Goal: Find specific page/section: Find specific page/section

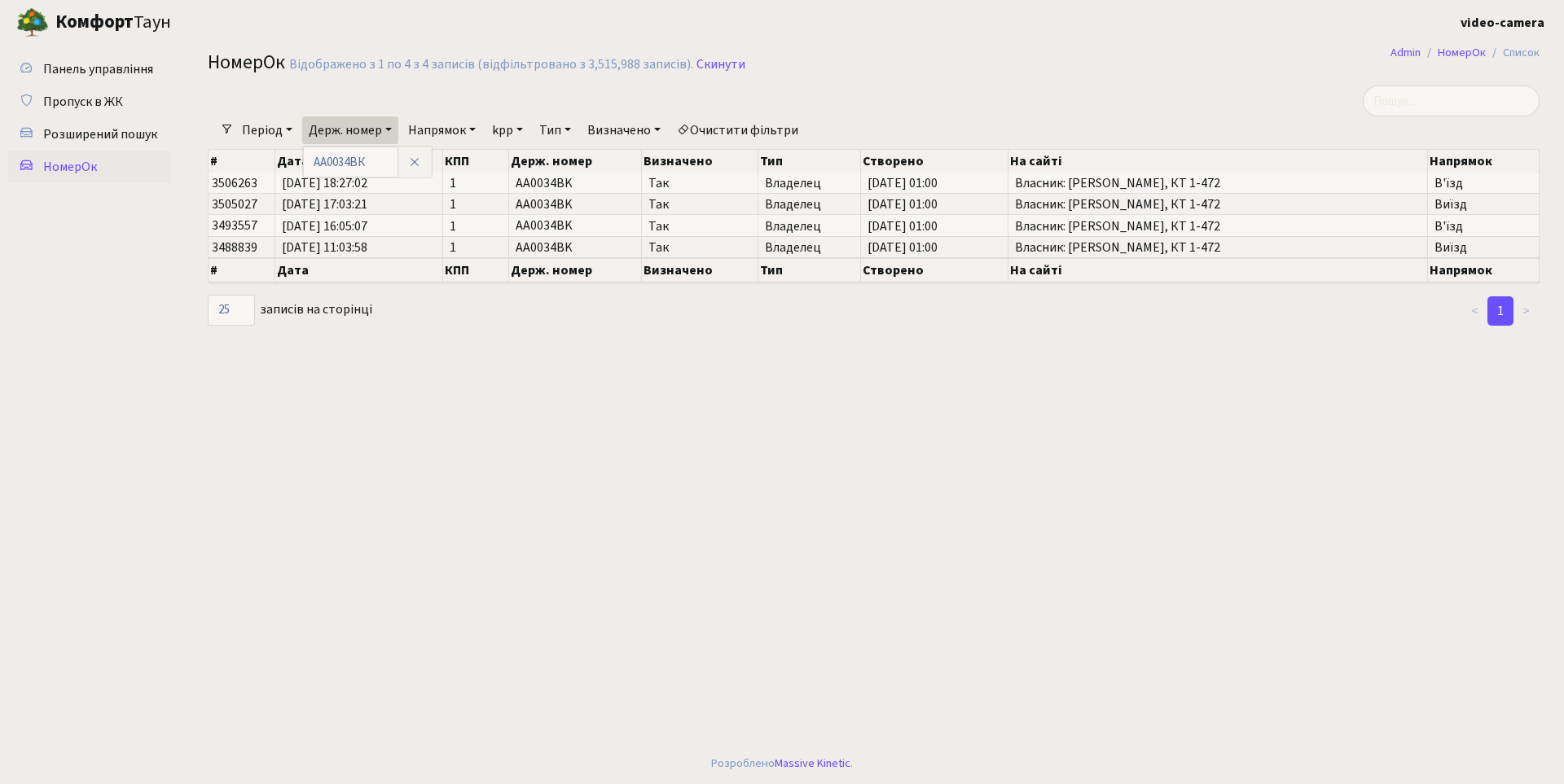
select select "25"
click at [418, 159] on icon at bounding box center [414, 161] width 13 height 13
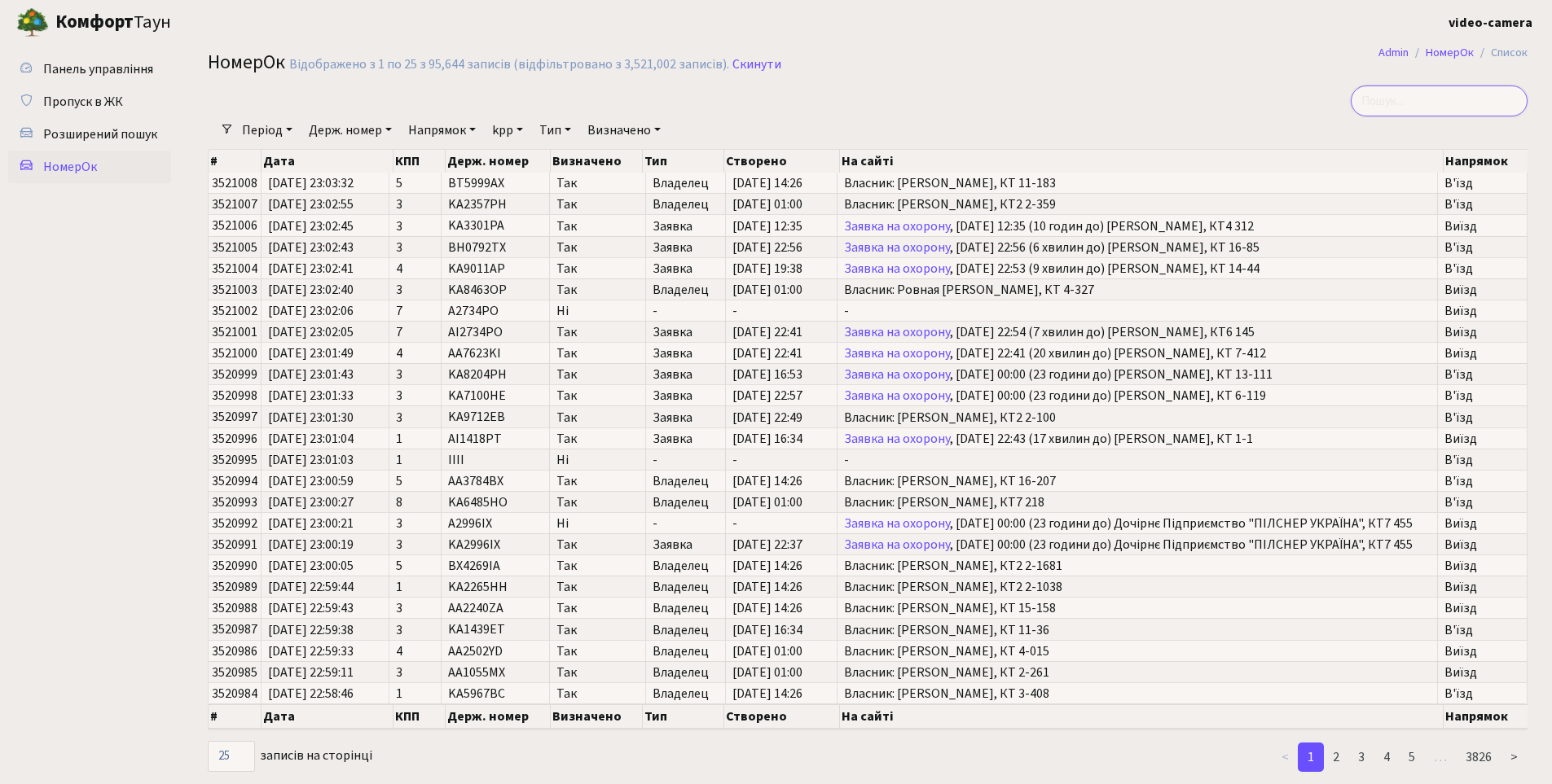
click at [1462, 96] on input "search" at bounding box center [1438, 101] width 177 height 31
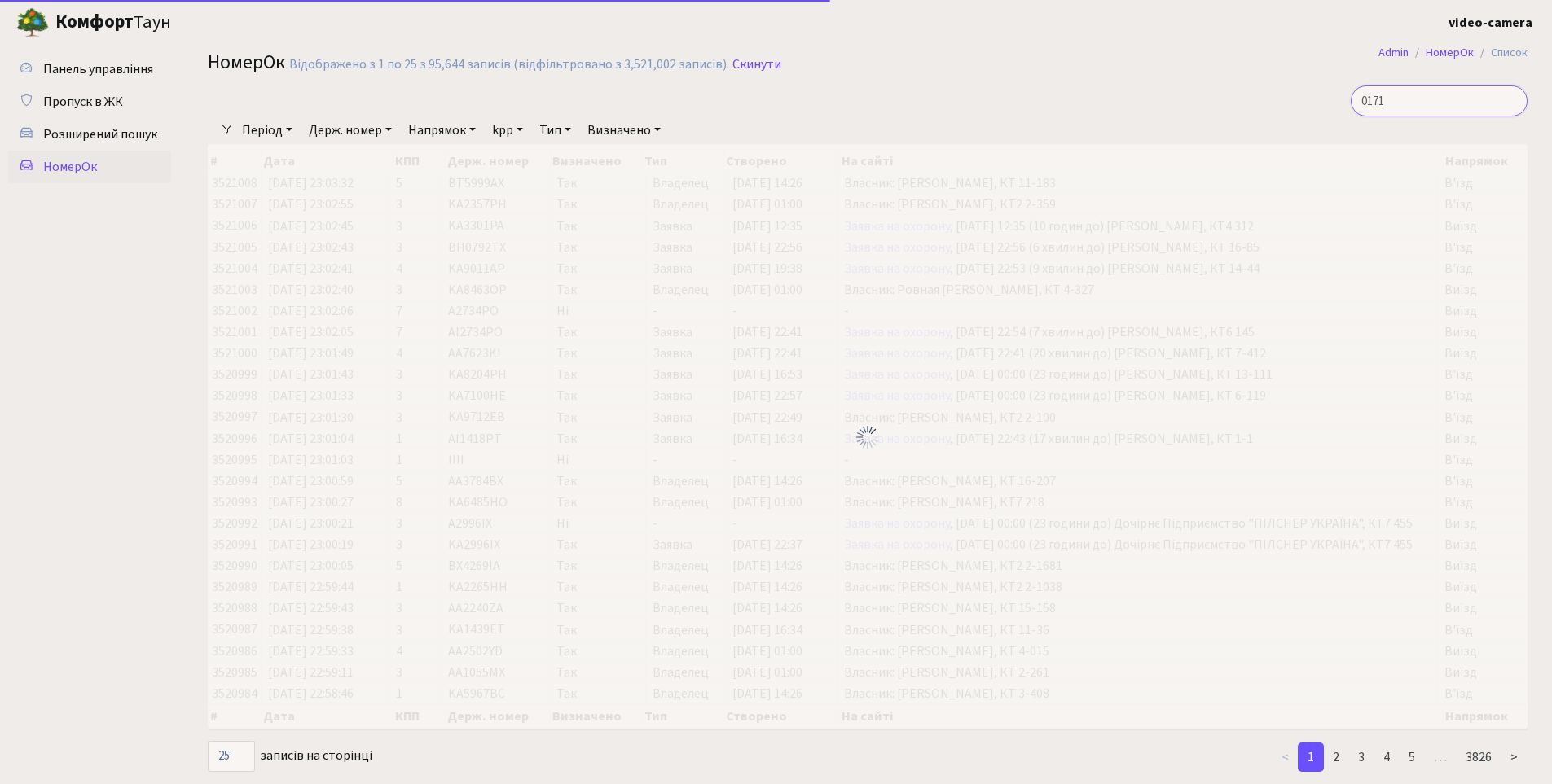
type input "0171"
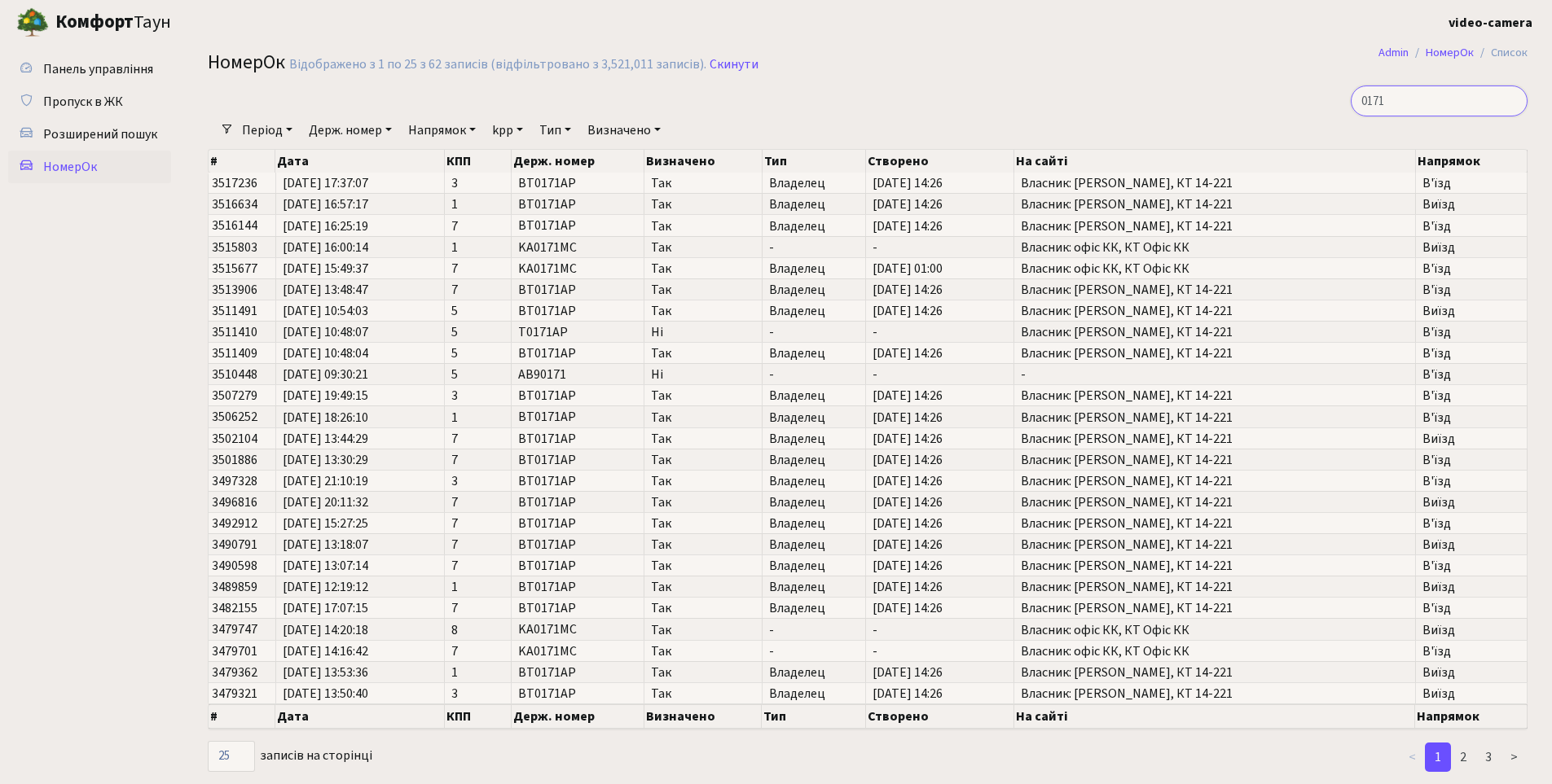
click at [1505, 99] on input "0171" at bounding box center [1438, 101] width 177 height 31
click at [1479, 99] on input "search" at bounding box center [1438, 101] width 177 height 31
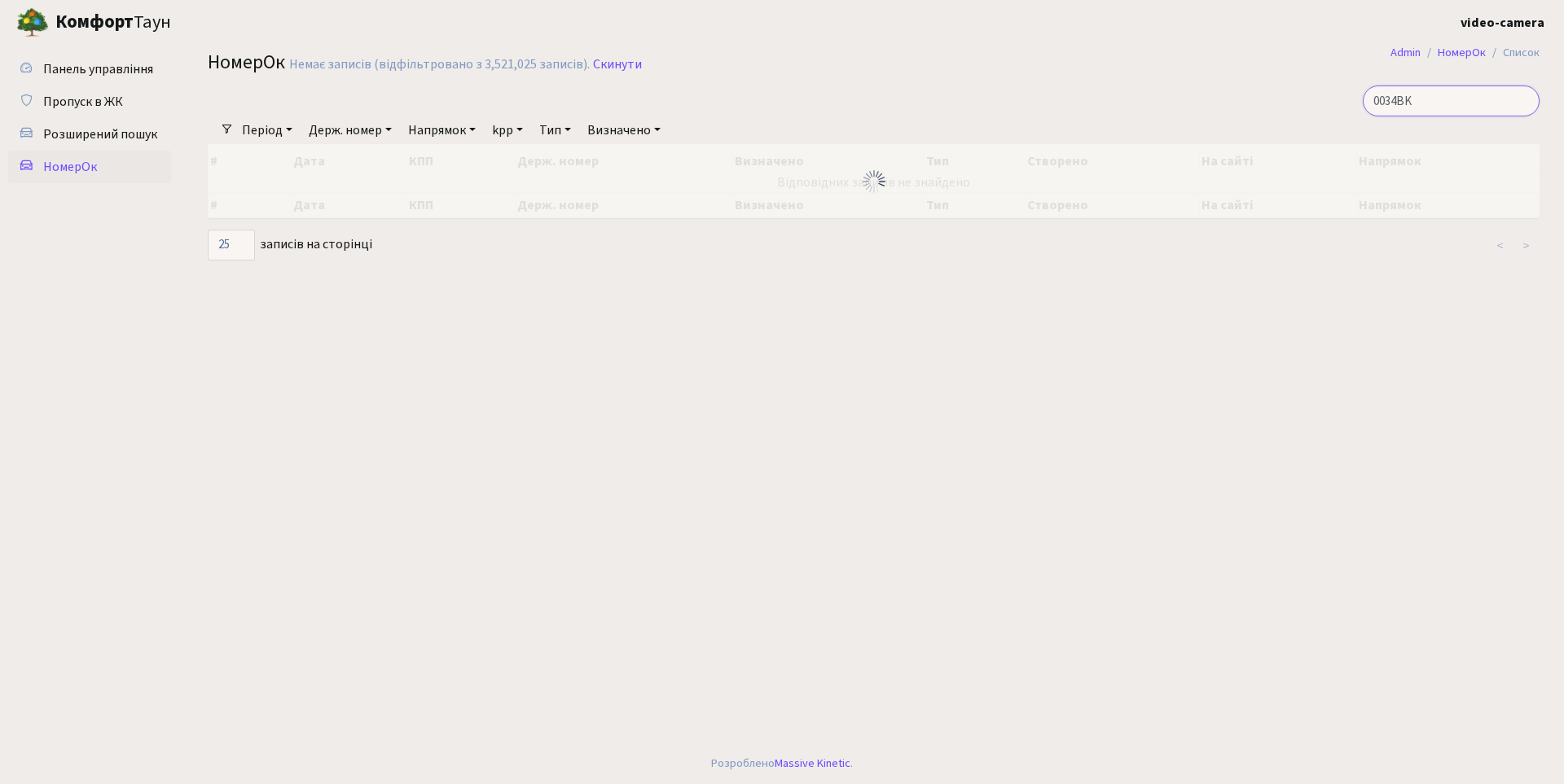
type input "0034BK"
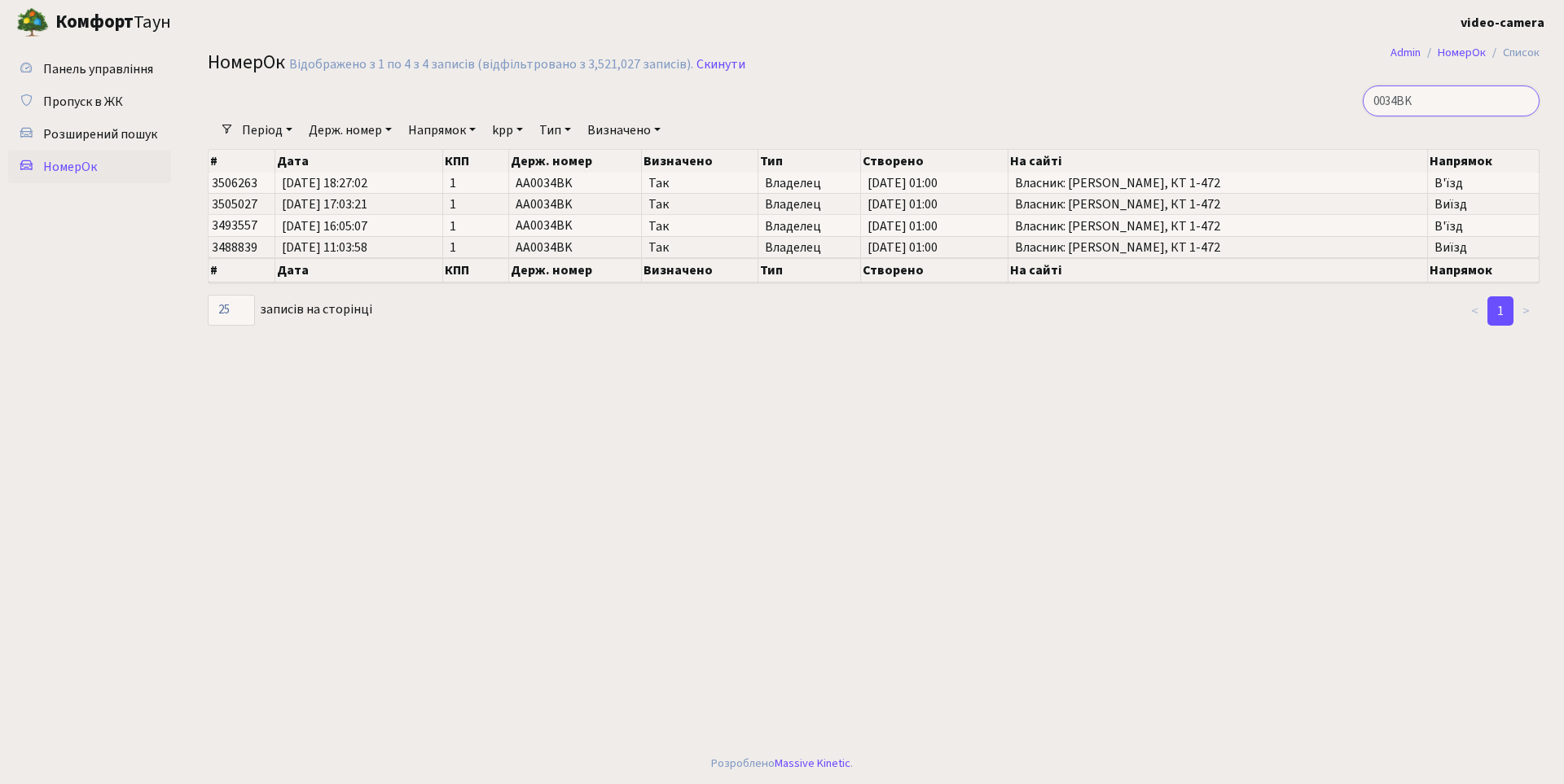
click at [1479, 101] on input "0034BK" at bounding box center [1450, 101] width 177 height 31
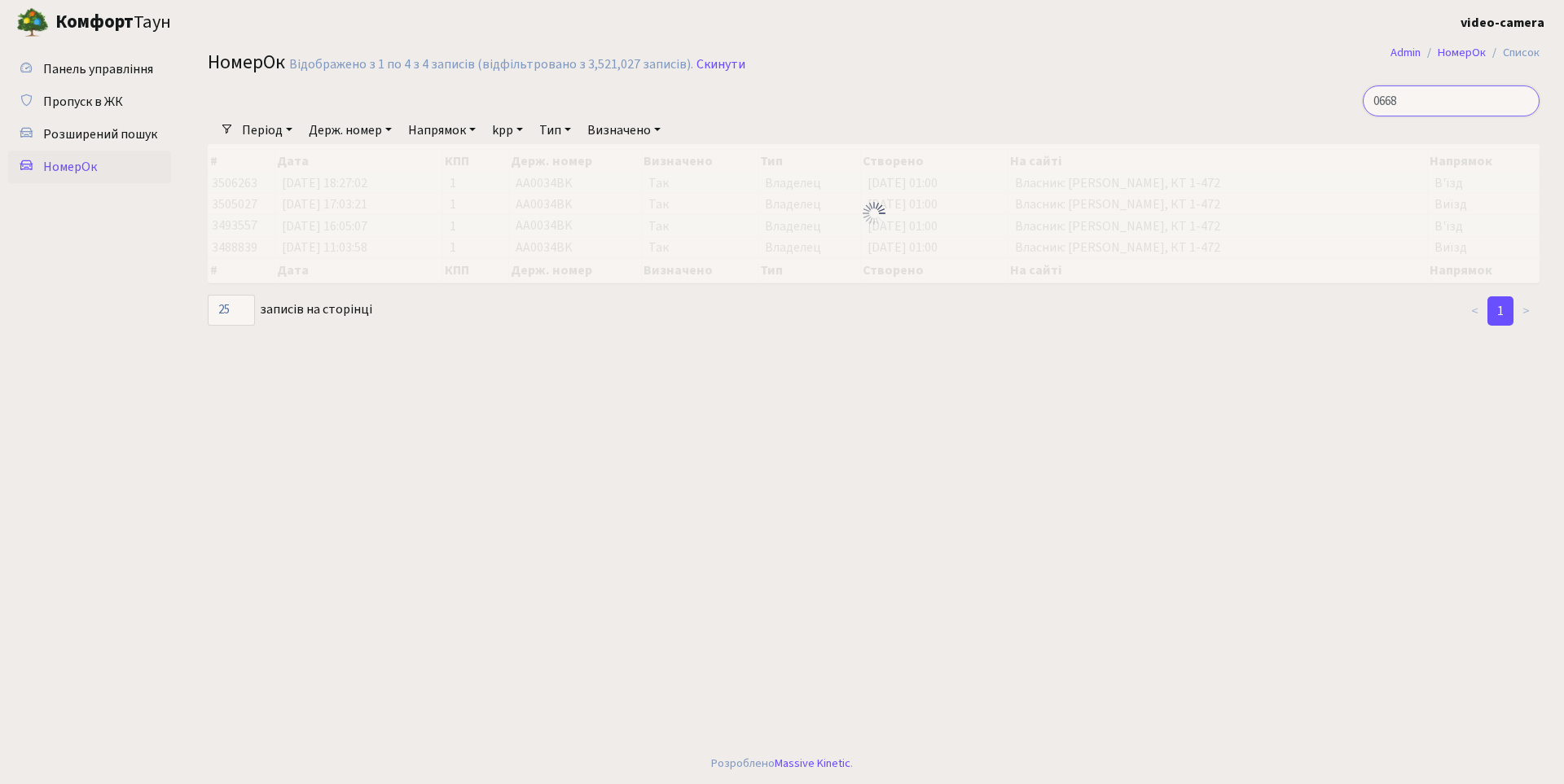
type input "0668"
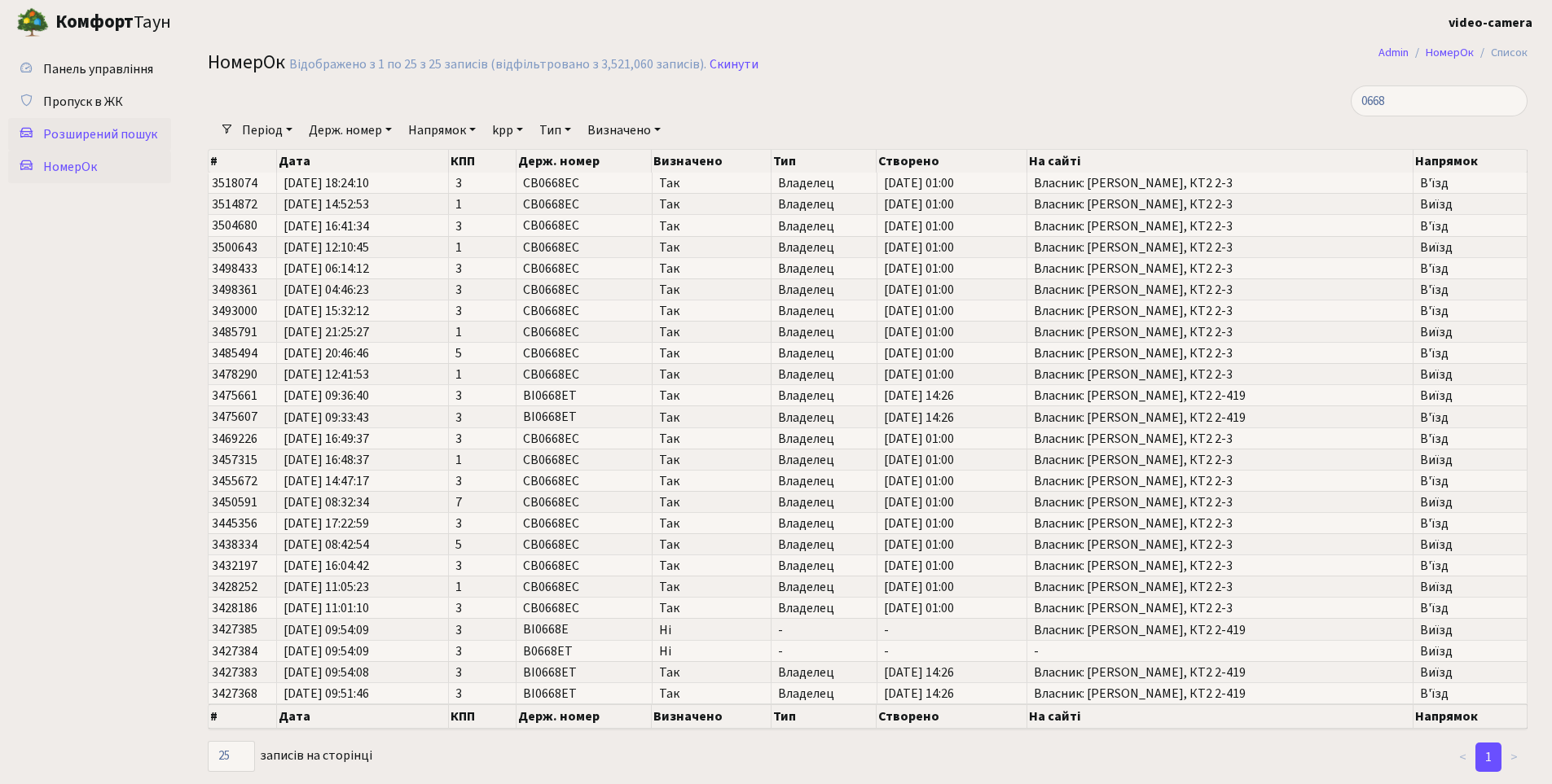
click at [80, 129] on span "Розширений пошук" at bounding box center [101, 134] width 114 height 18
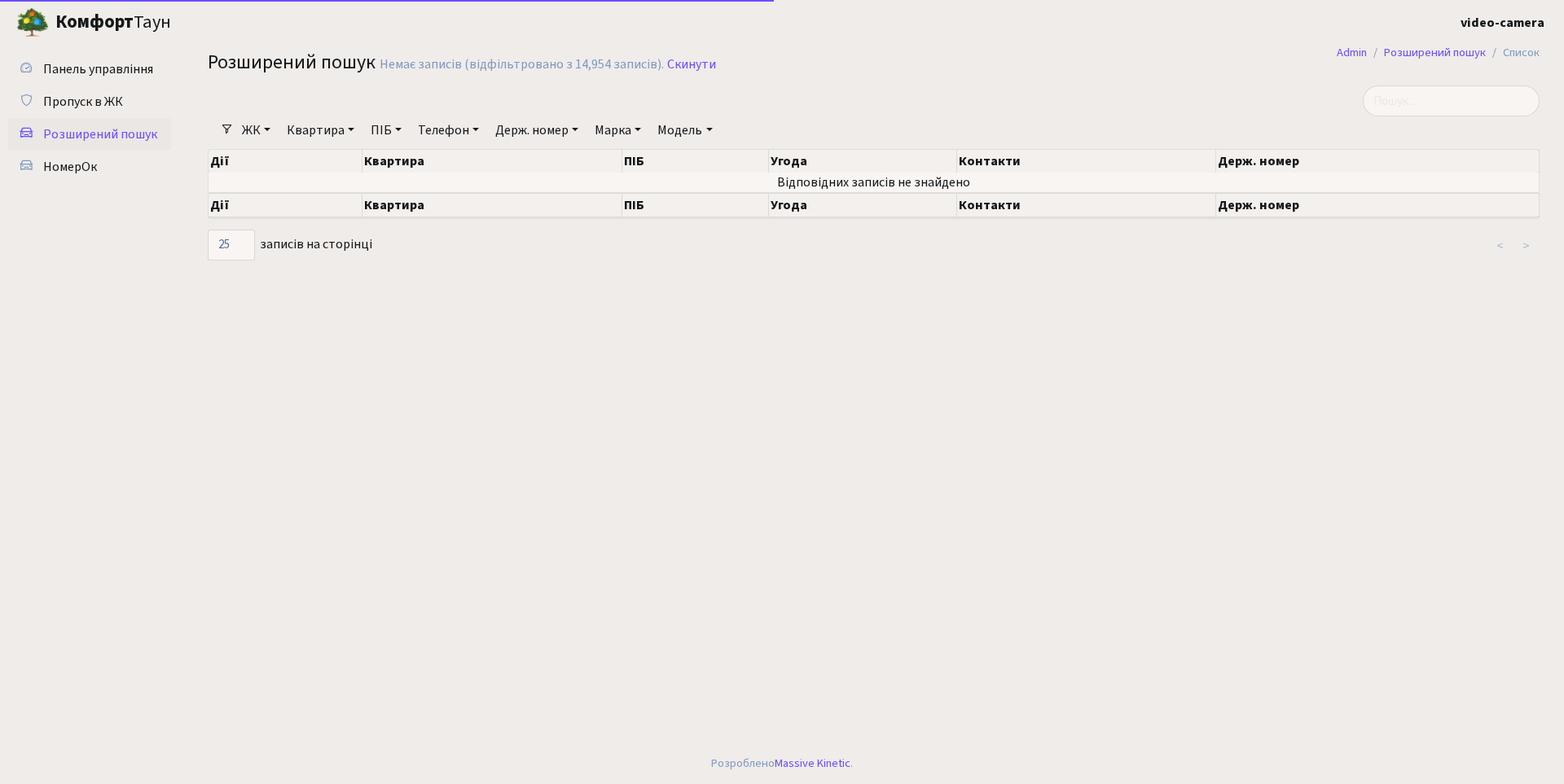
select select "25"
click at [694, 59] on link "Скинути" at bounding box center [691, 65] width 49 height 15
select select "25"
click at [546, 127] on link "Держ. номер" at bounding box center [536, 130] width 97 height 27
type input "0678"
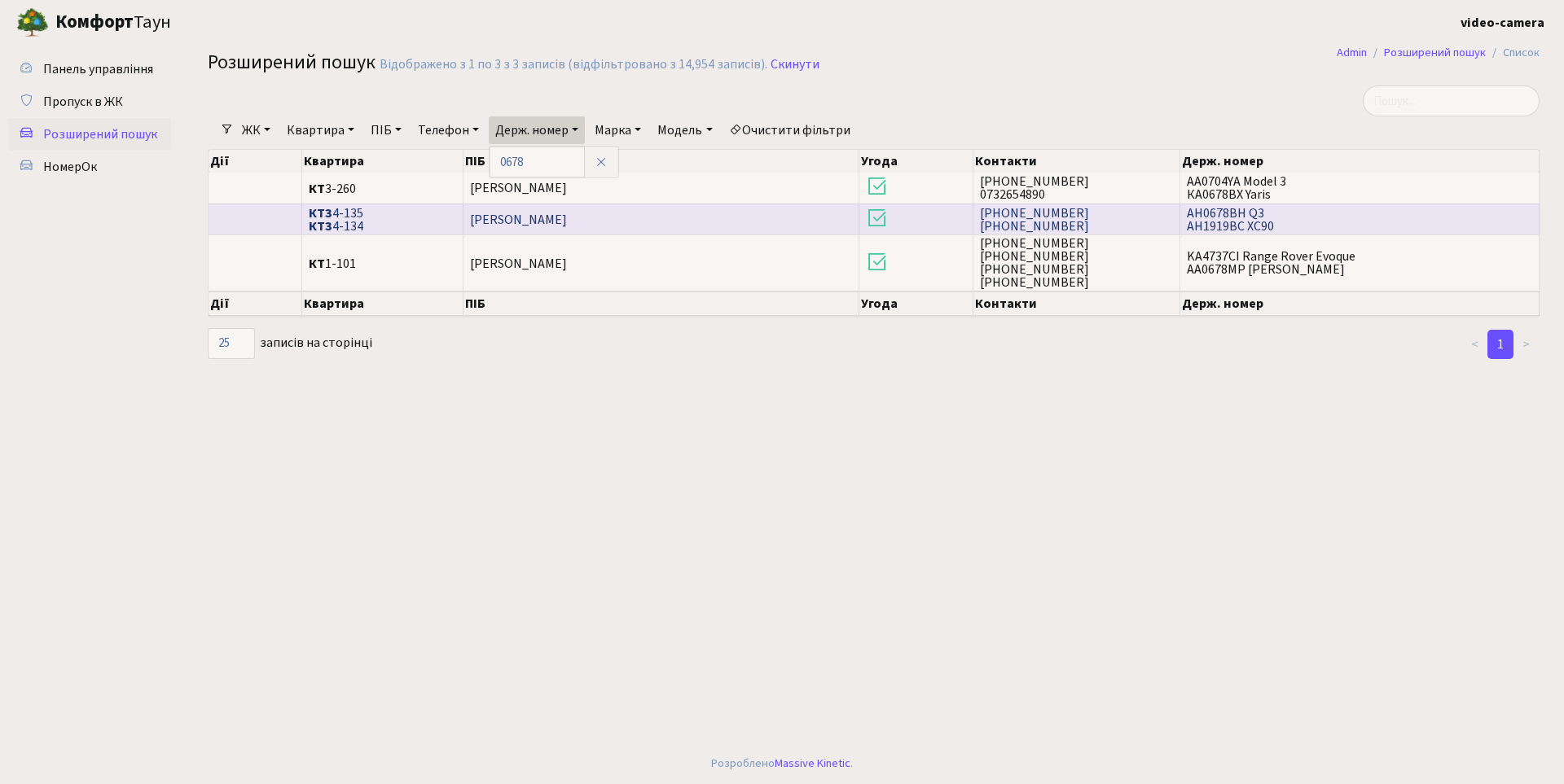
scroll to position [3, 0]
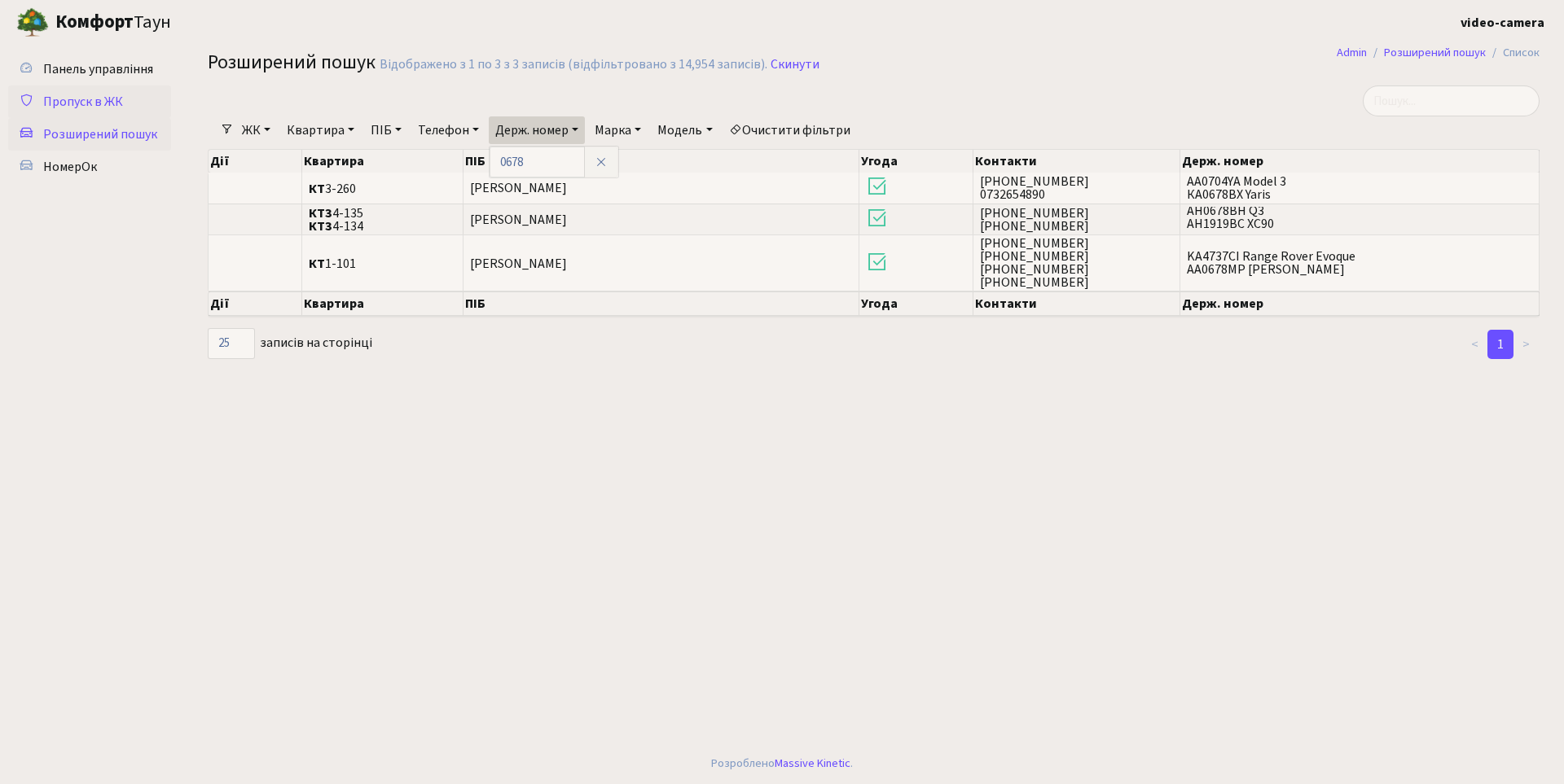
click at [93, 99] on span "Пропуск в ЖК" at bounding box center [83, 102] width 79 height 18
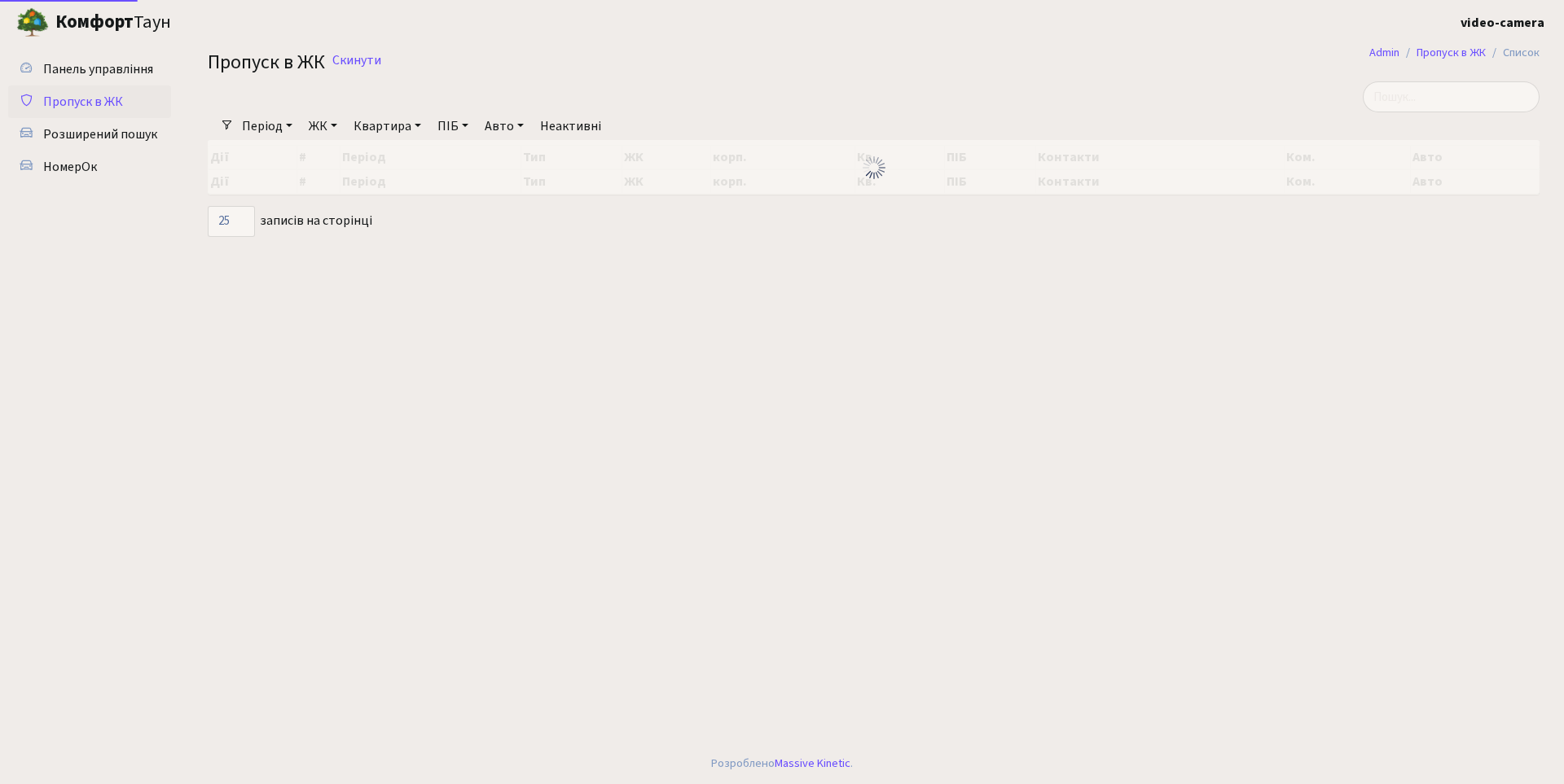
select select "25"
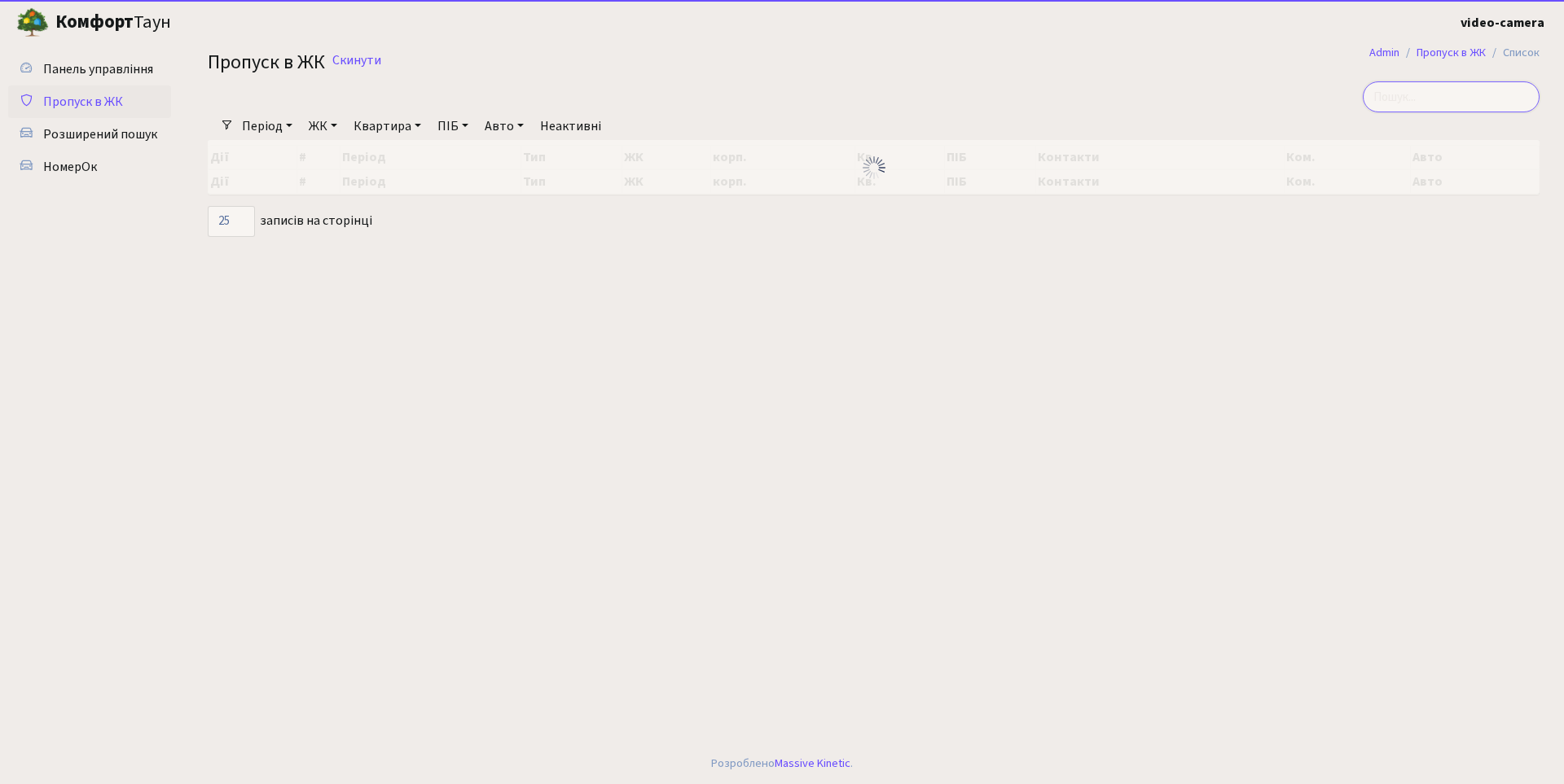
click at [1450, 97] on input "search" at bounding box center [1450, 97] width 177 height 31
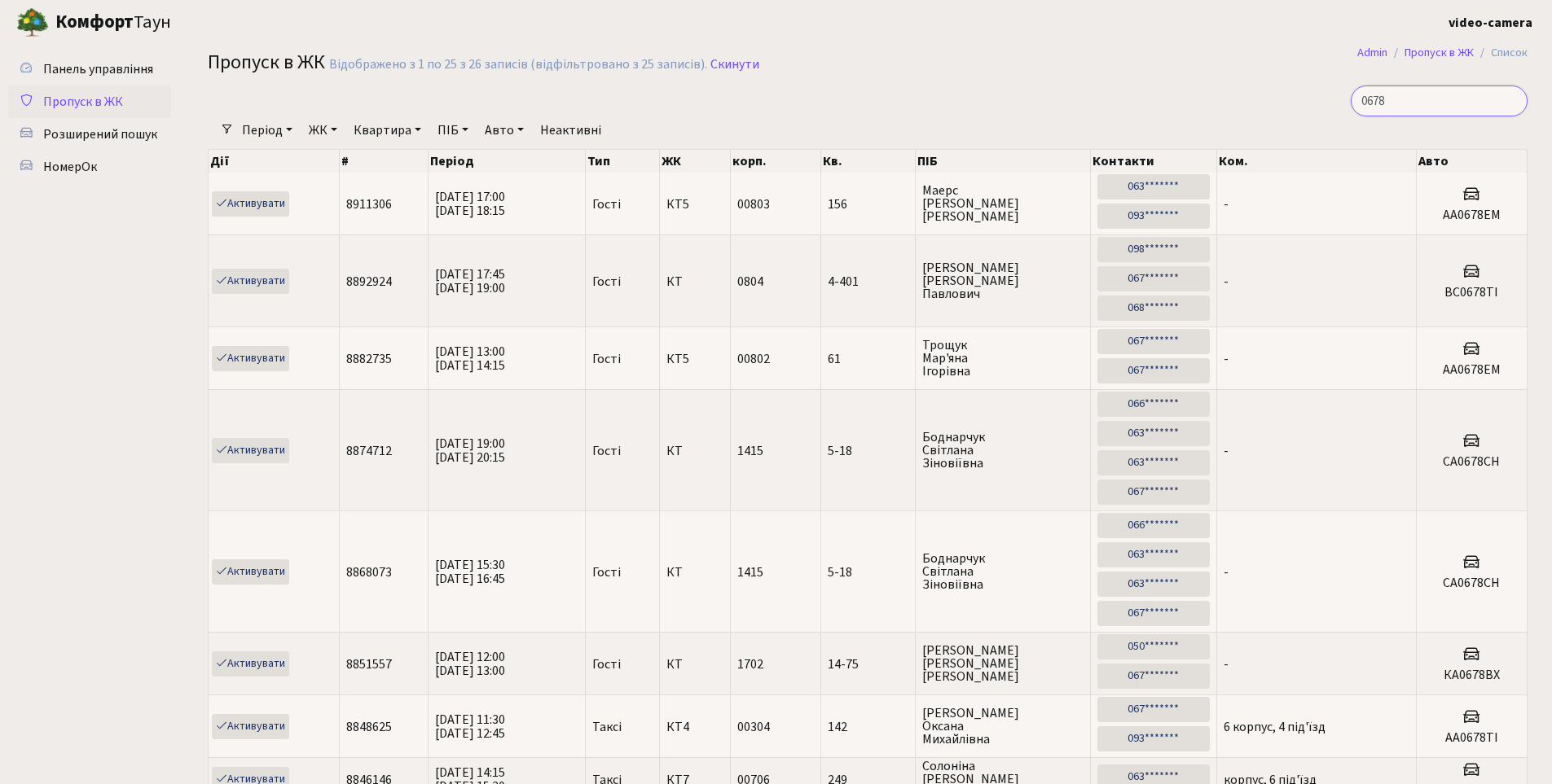
type input "0678"
click at [325, 129] on link "ЖК" at bounding box center [323, 130] width 42 height 27
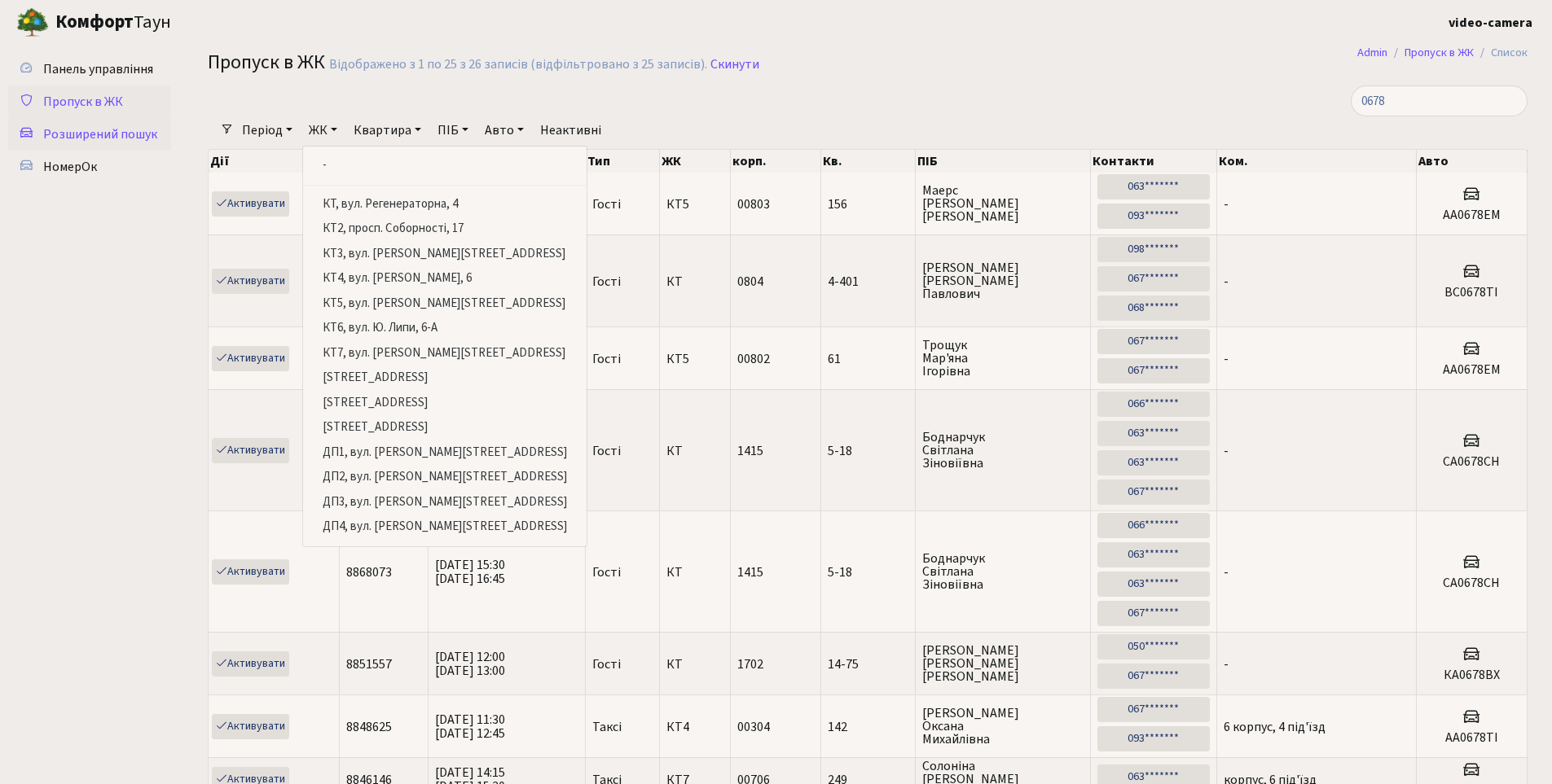
click at [91, 127] on span "Розширений пошук" at bounding box center [101, 134] width 114 height 18
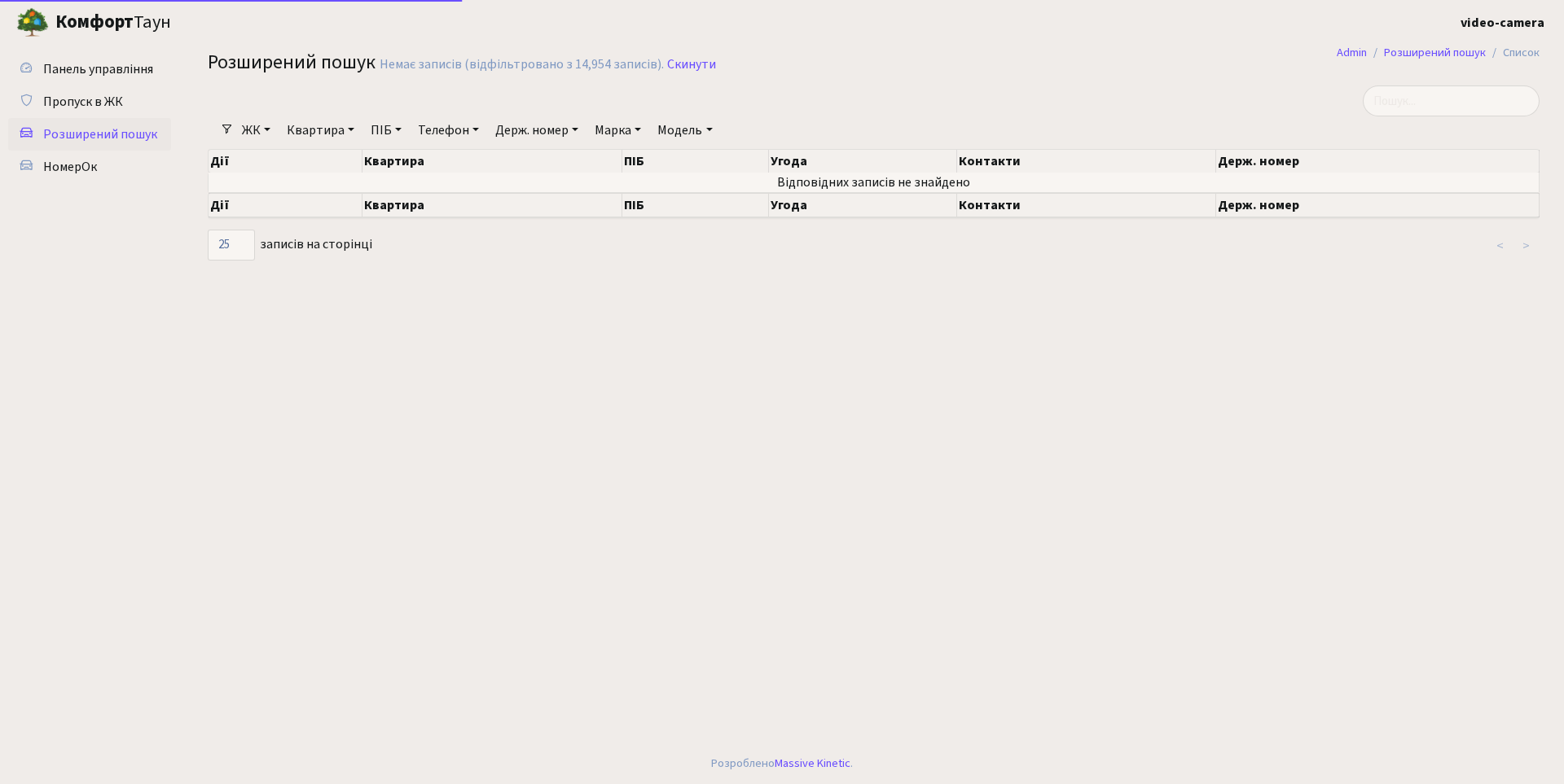
select select "25"
click at [386, 126] on link "ПІБ" at bounding box center [385, 130] width 44 height 27
click at [336, 126] on link "Квартира" at bounding box center [320, 130] width 80 height 27
type input "156"
click at [264, 132] on link "ЖК" at bounding box center [256, 130] width 42 height 27
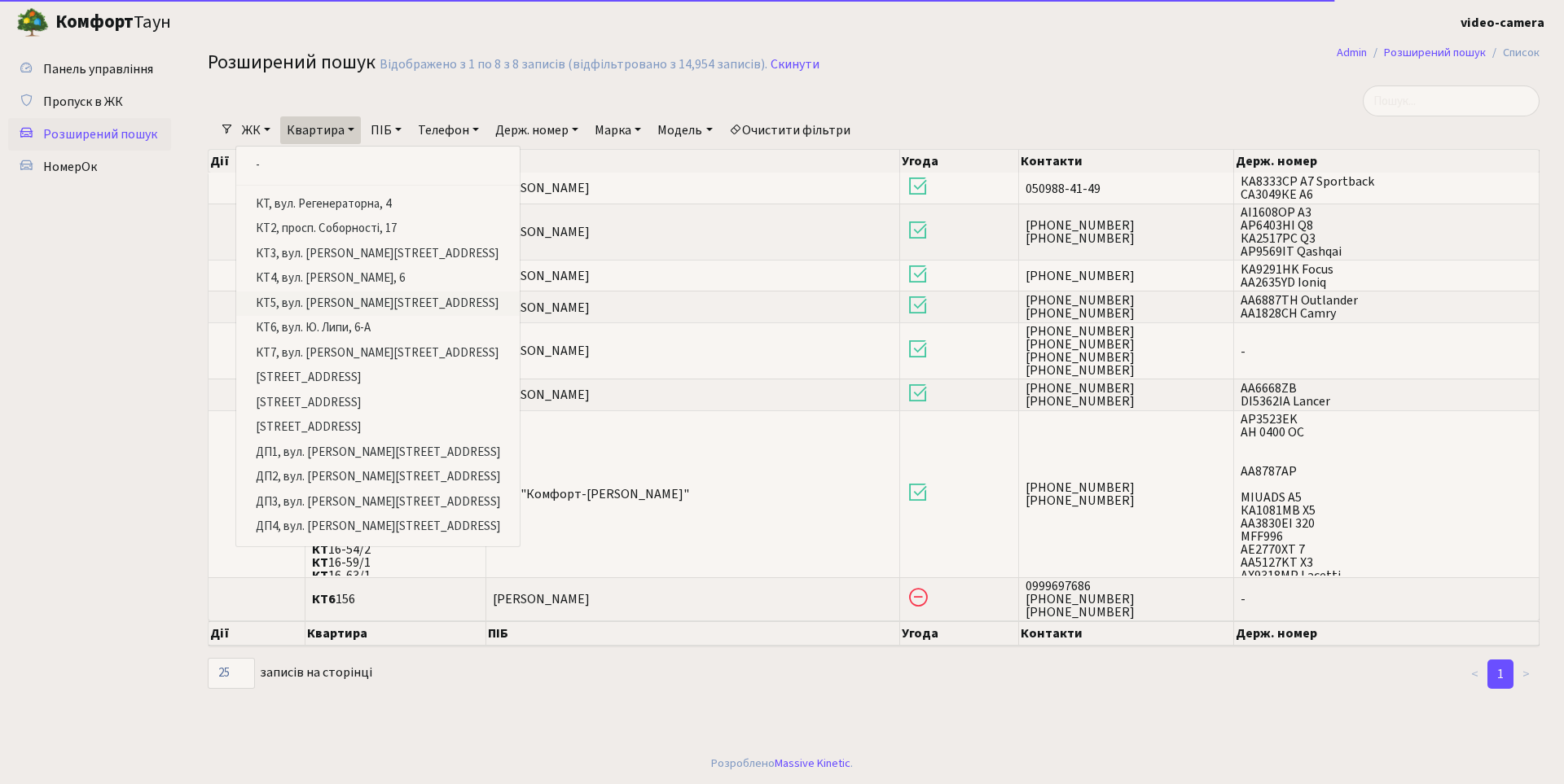
click at [319, 298] on link "КТ5, вул. [PERSON_NAME][STREET_ADDRESS]" at bounding box center [378, 304] width 284 height 26
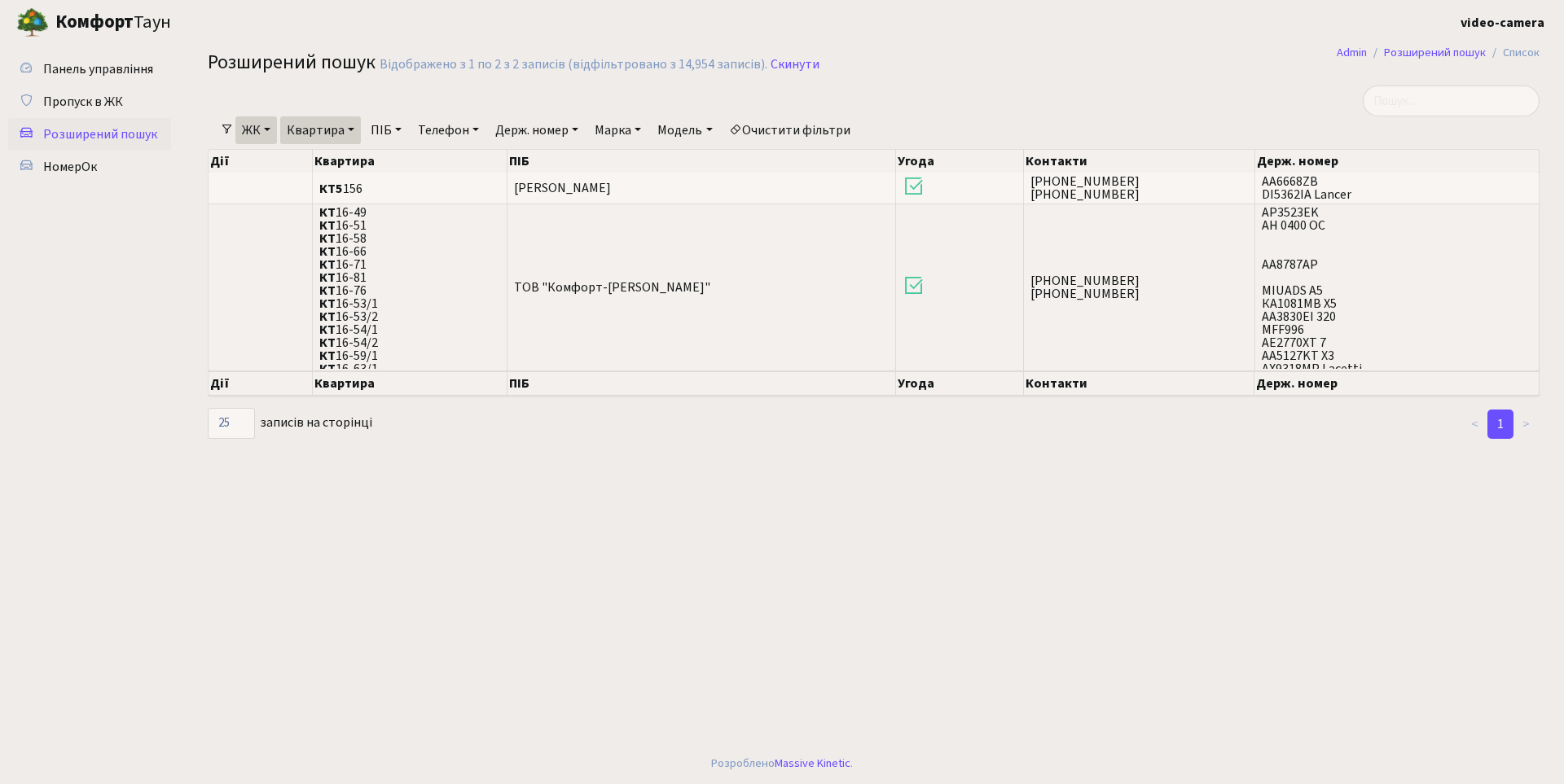
click at [822, 526] on main "Admin Розширений пошук Список Розширений пошук Відображено з 1 по 2 з 2 записів…" at bounding box center [874, 394] width 1380 height 699
click at [91, 95] on span "Пропуск в ЖК" at bounding box center [83, 102] width 79 height 18
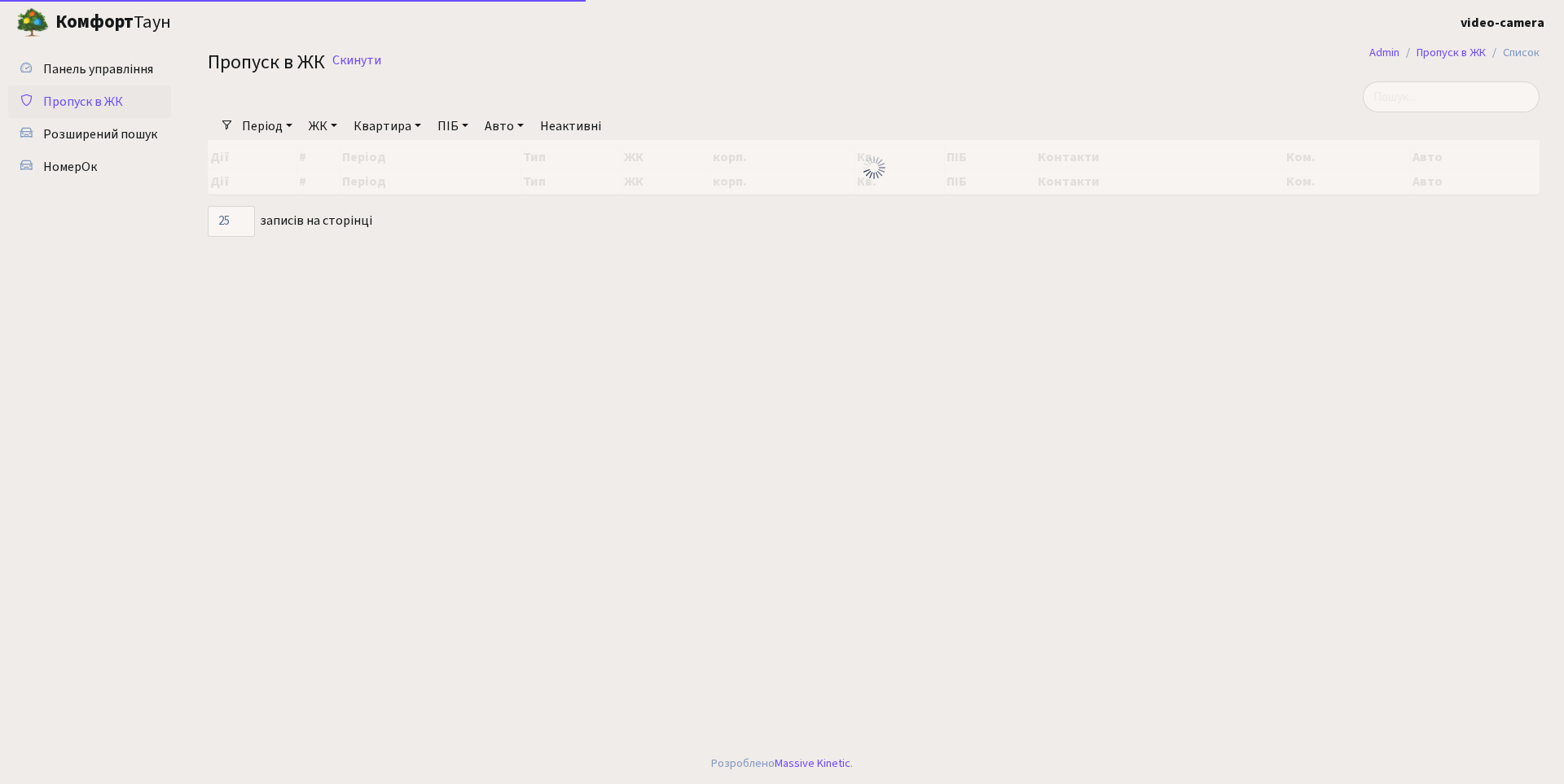
select select "25"
click at [1441, 91] on input "search" at bounding box center [1450, 97] width 177 height 31
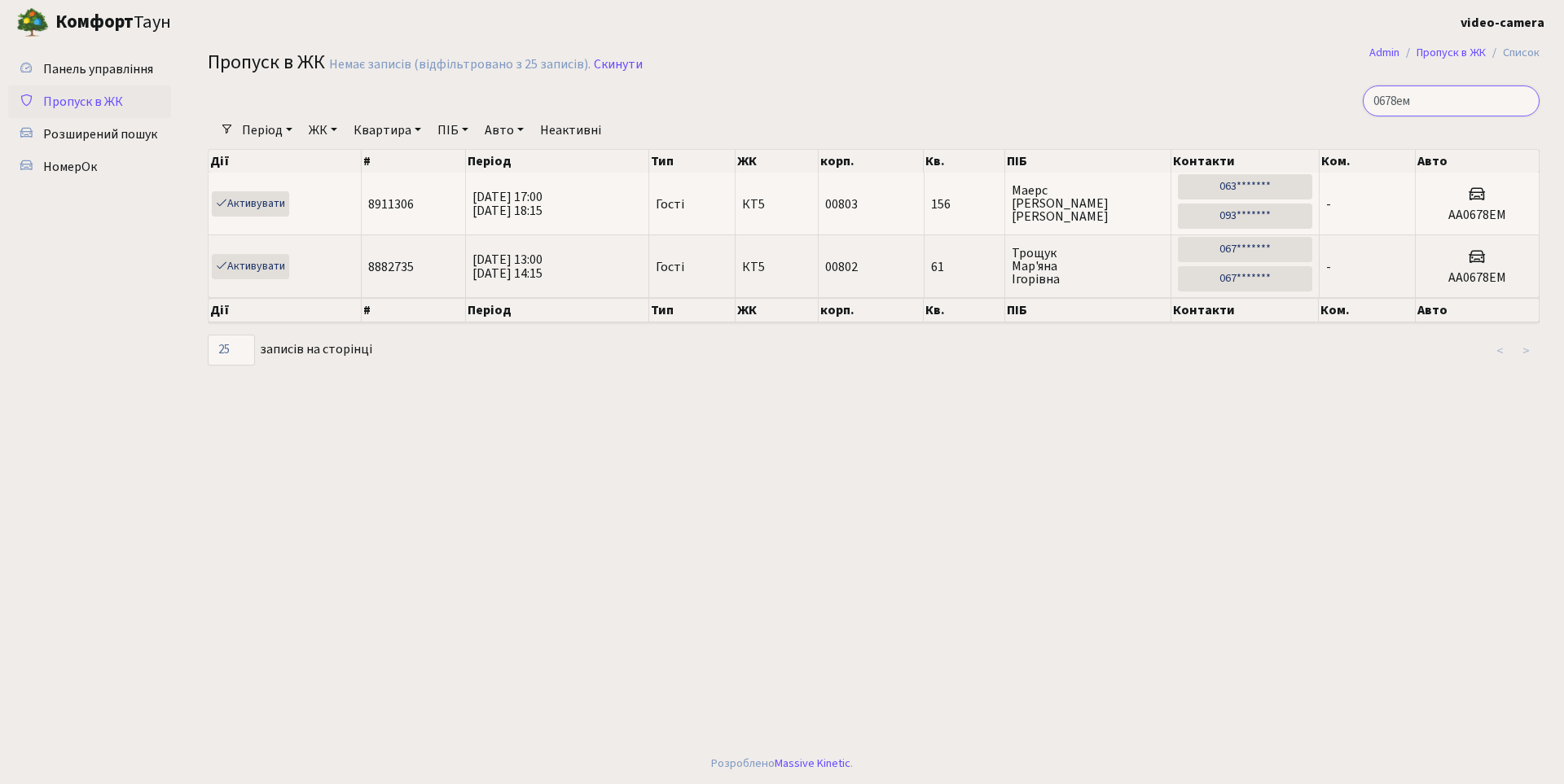
type input "0678ем"
click at [811, 623] on main "Admin Пропуск в ЖК Список Пропуск в ЖК Немає записів (відфільтровано з 25 запис…" at bounding box center [874, 394] width 1380 height 699
click at [885, 73] on h2 "Пропуск в ЖК Немає записів (відфільтровано з 25 записів). Скинути" at bounding box center [873, 65] width 1332 height 27
click at [105, 129] on span "Розширений пошук" at bounding box center [101, 134] width 114 height 18
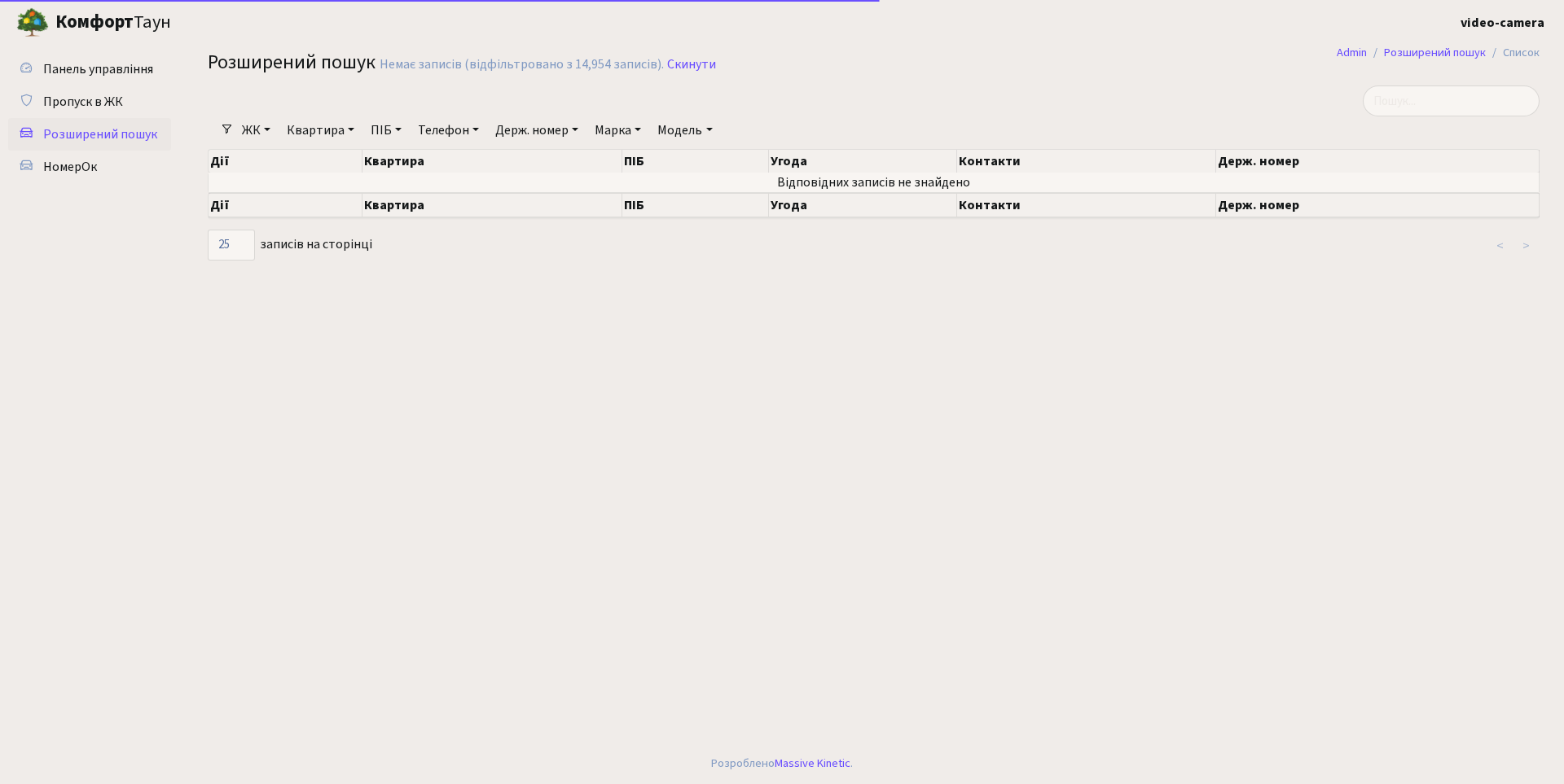
select select "25"
click at [268, 128] on link "ЖК" at bounding box center [256, 130] width 42 height 27
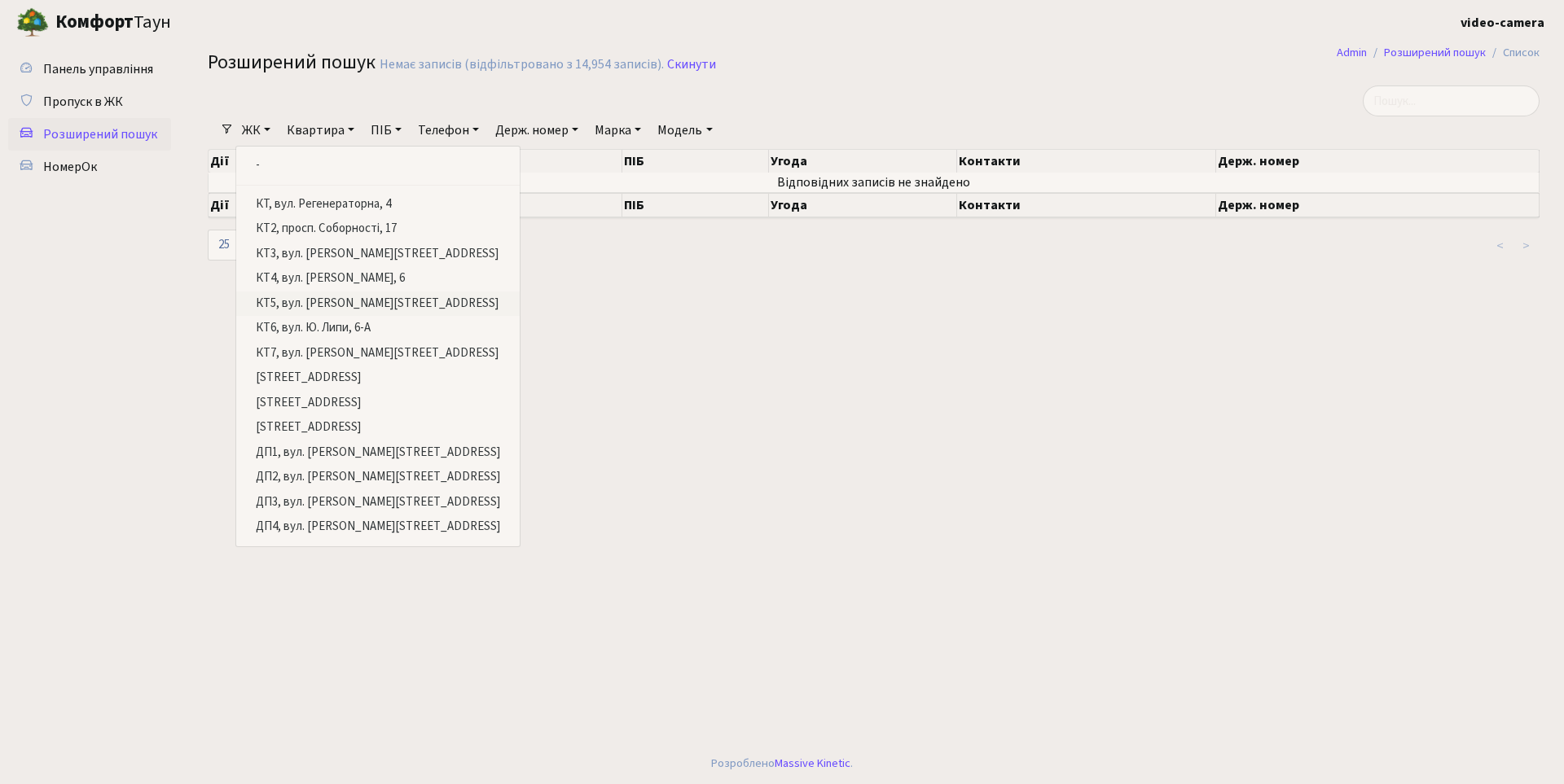
click at [318, 306] on link "КТ5, вул. [PERSON_NAME][STREET_ADDRESS]" at bounding box center [378, 304] width 284 height 26
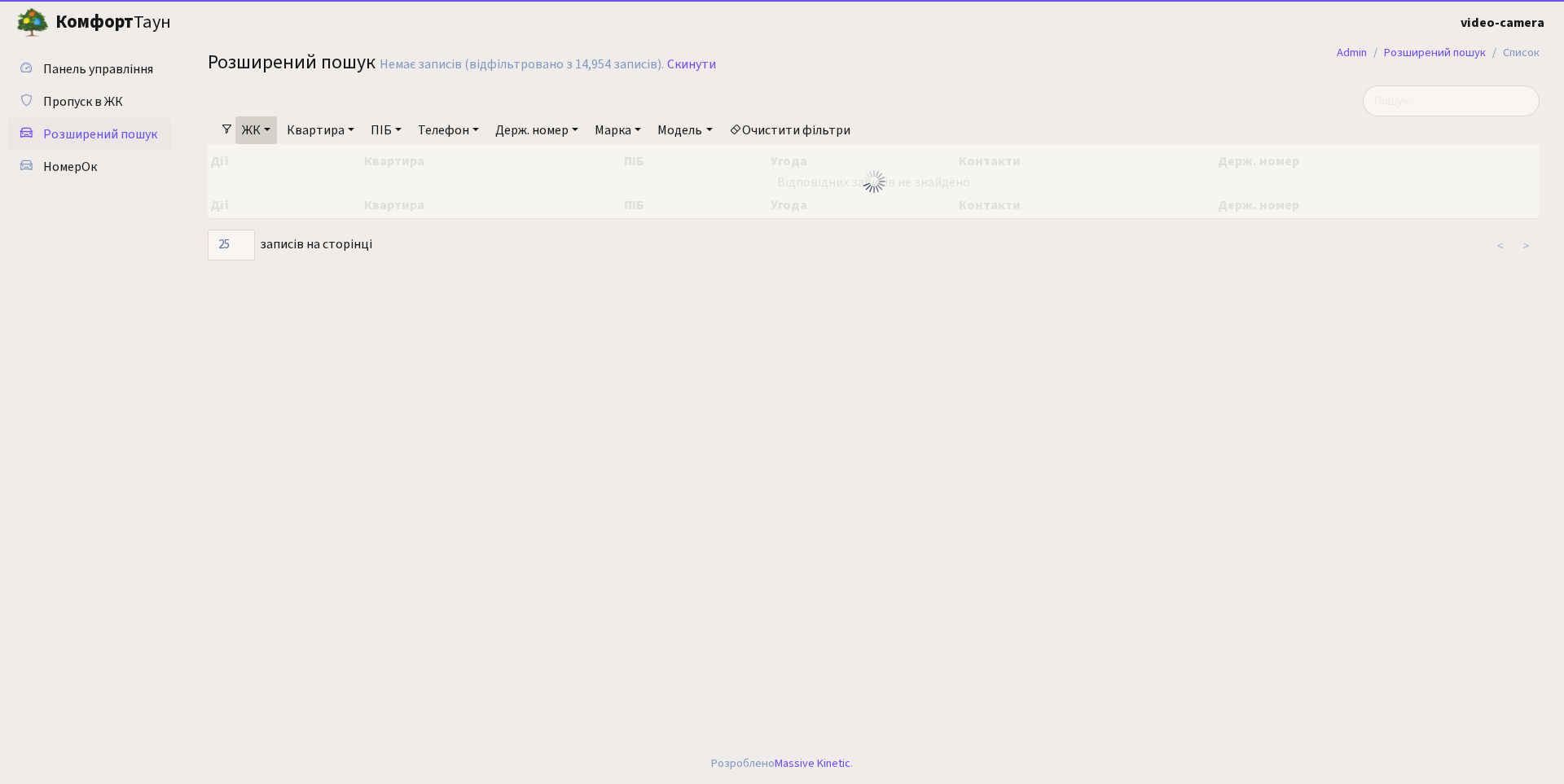
click at [325, 131] on link "Квартира" at bounding box center [320, 130] width 80 height 27
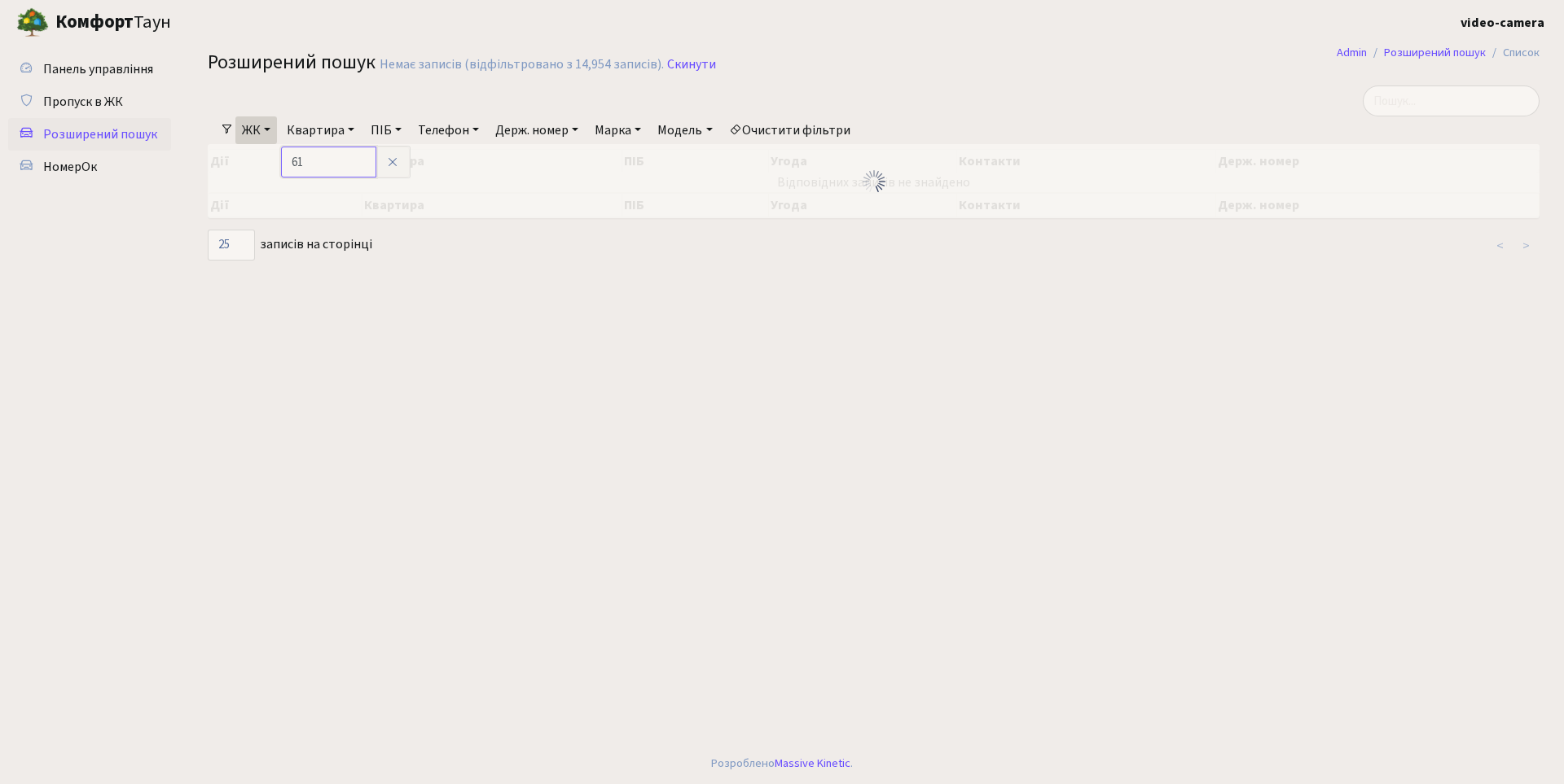
type input "61"
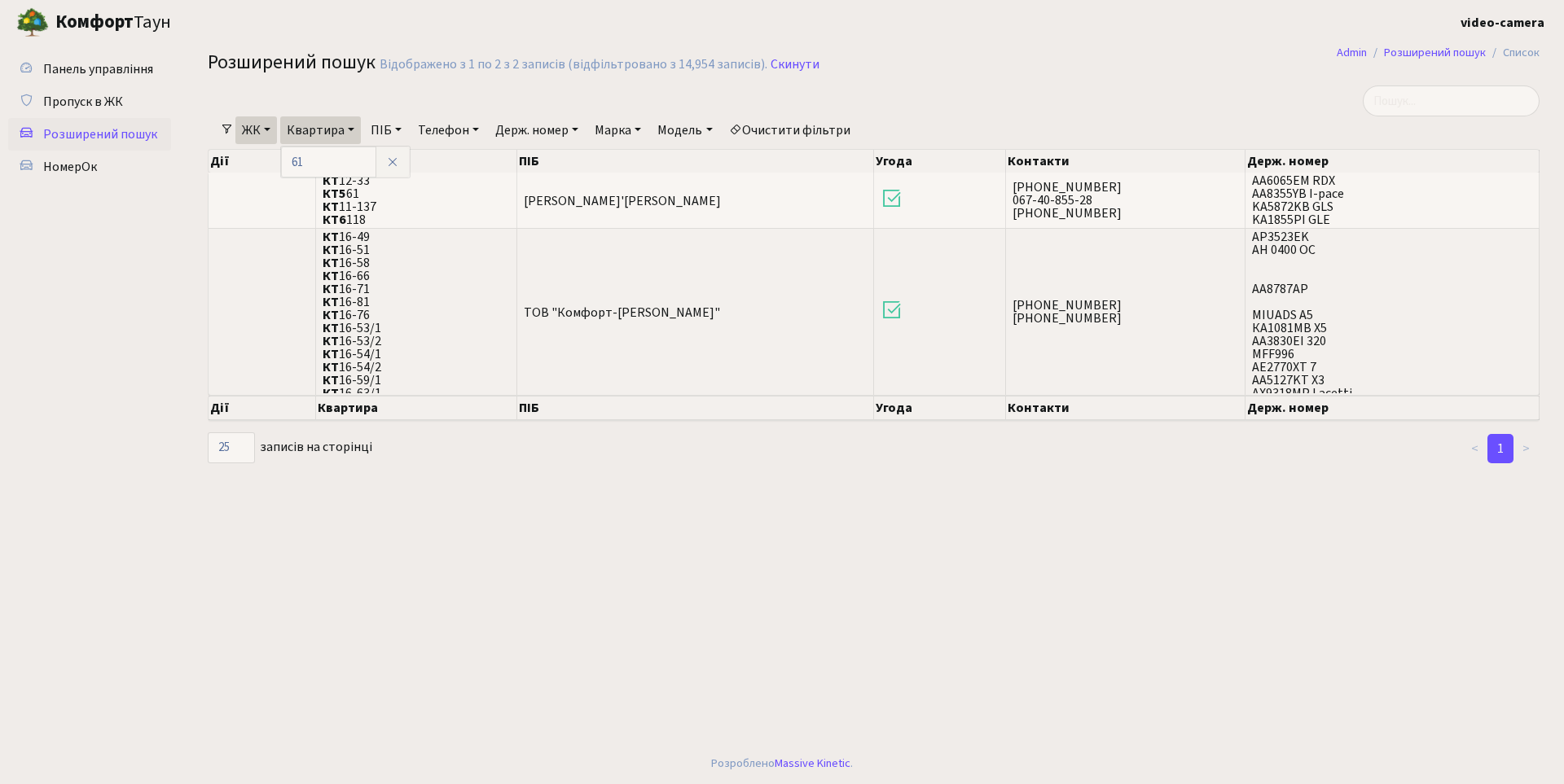
click at [562, 630] on main "Admin Розширений пошук Список Розширений пошук Відображено з 1 по 2 з 2 записів…" at bounding box center [874, 394] width 1380 height 699
click at [1350, 565] on main "Admin Розширений пошук Список Розширений пошук Відображено з 1 по 2 з 2 записів…" at bounding box center [874, 394] width 1380 height 699
click at [85, 99] on span "Пропуск в ЖК" at bounding box center [83, 102] width 79 height 18
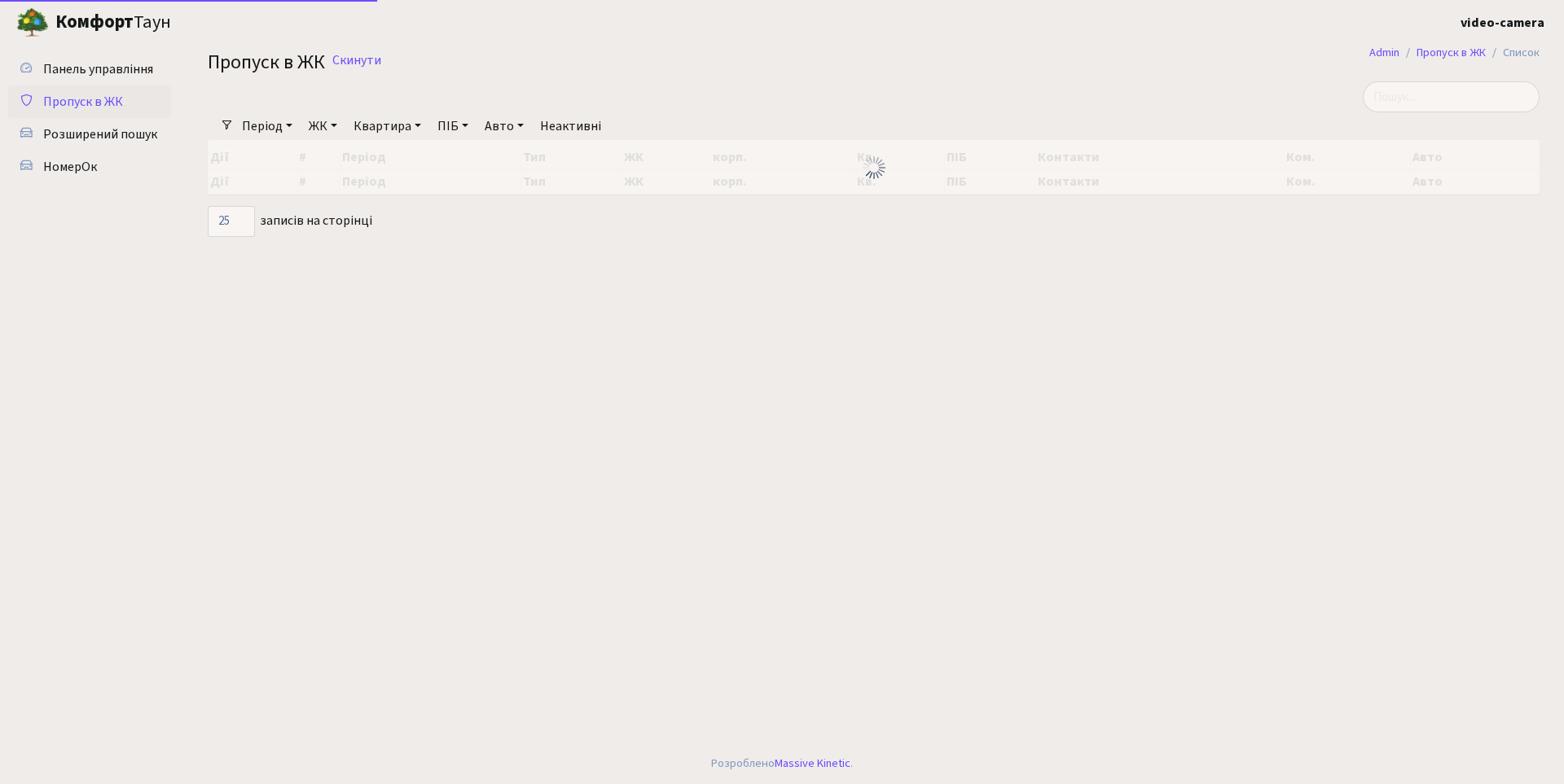
select select "25"
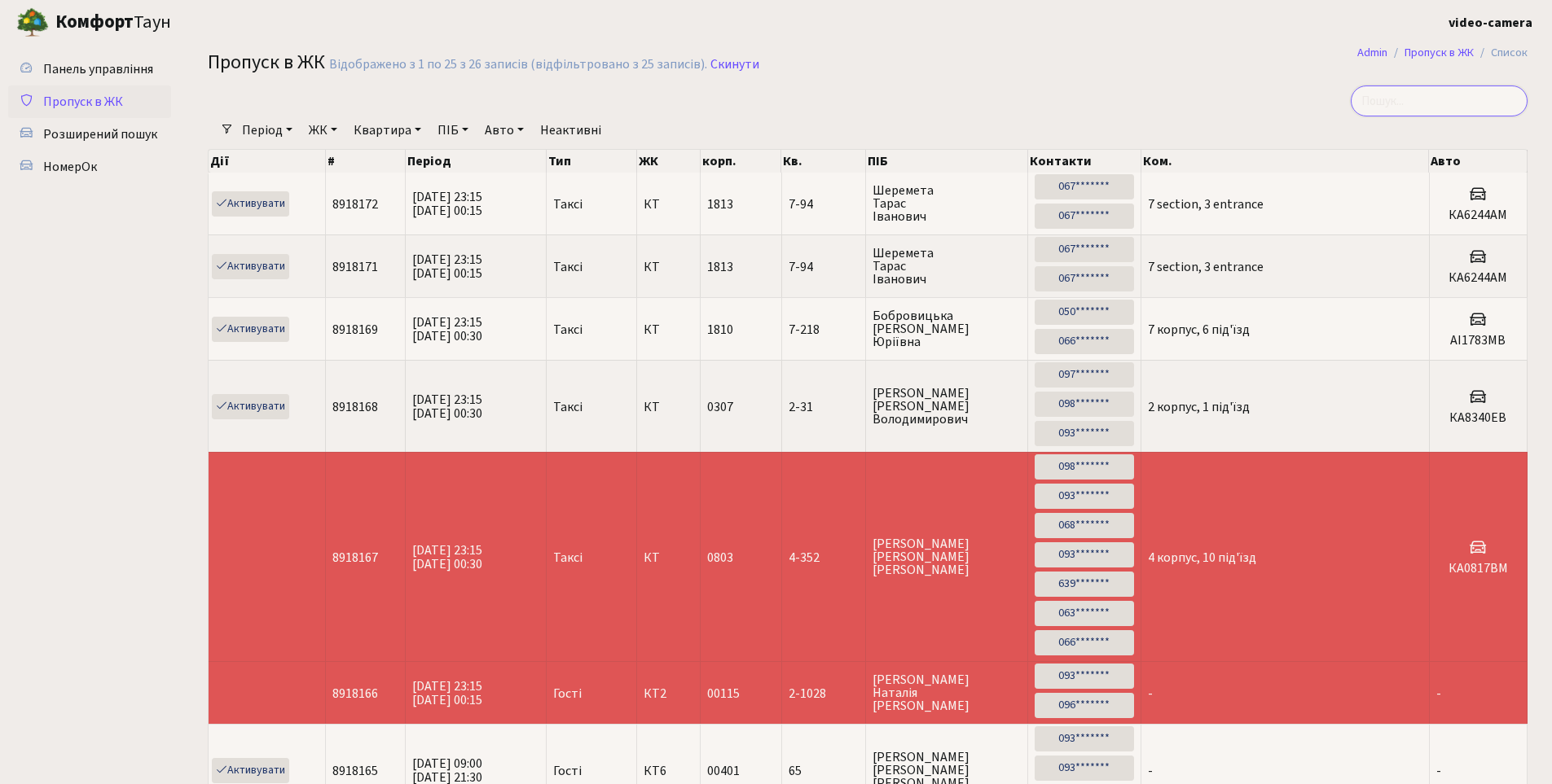
click at [1436, 105] on input "search" at bounding box center [1438, 101] width 177 height 31
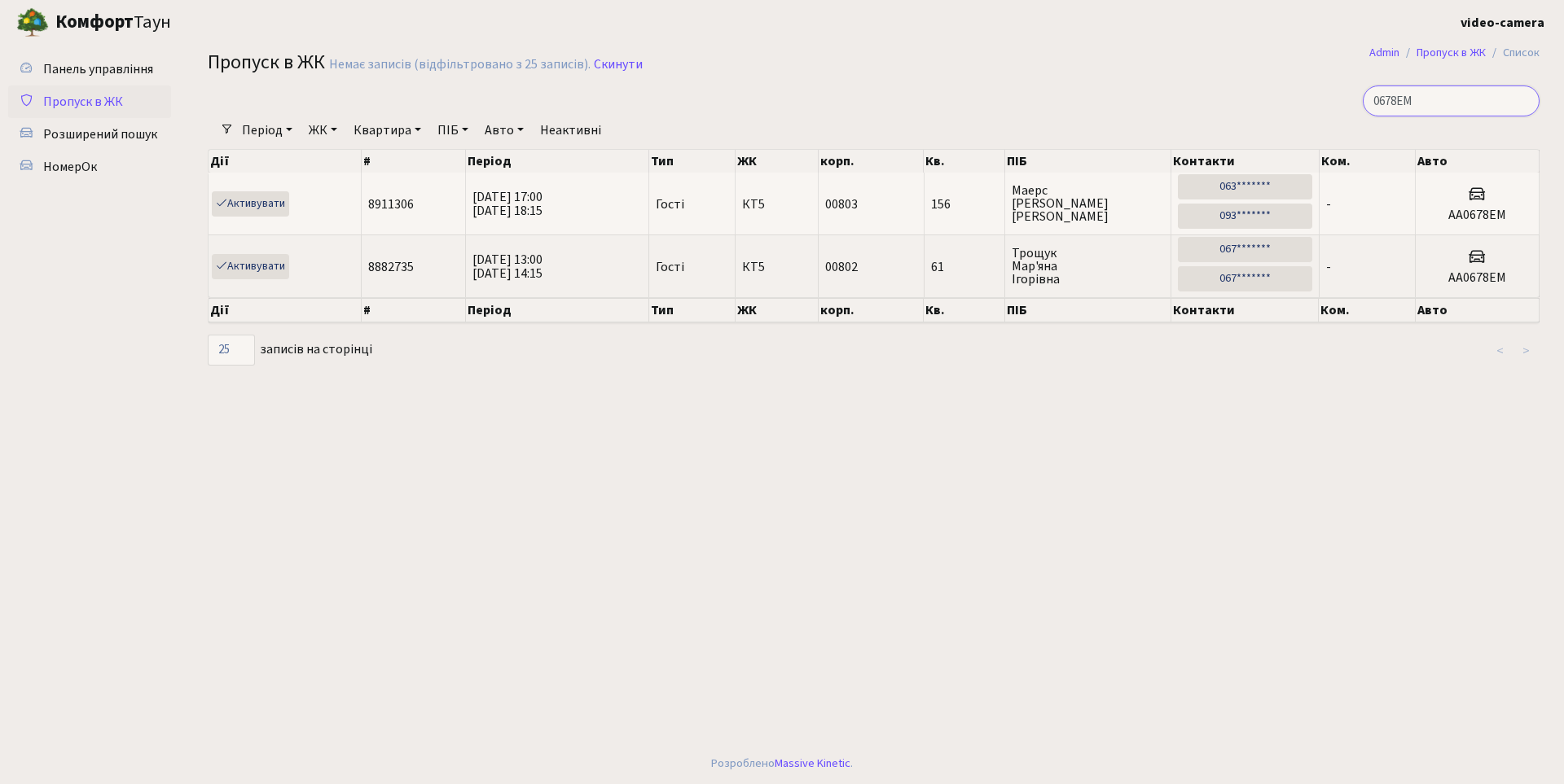
type input "0678ЕМ"
click at [600, 387] on main "Admin Пропуск в ЖК Список Пропуск в ЖК Немає записів (відфільтровано з 25 запис…" at bounding box center [874, 394] width 1380 height 699
click at [620, 65] on link "Скинути" at bounding box center [618, 65] width 49 height 15
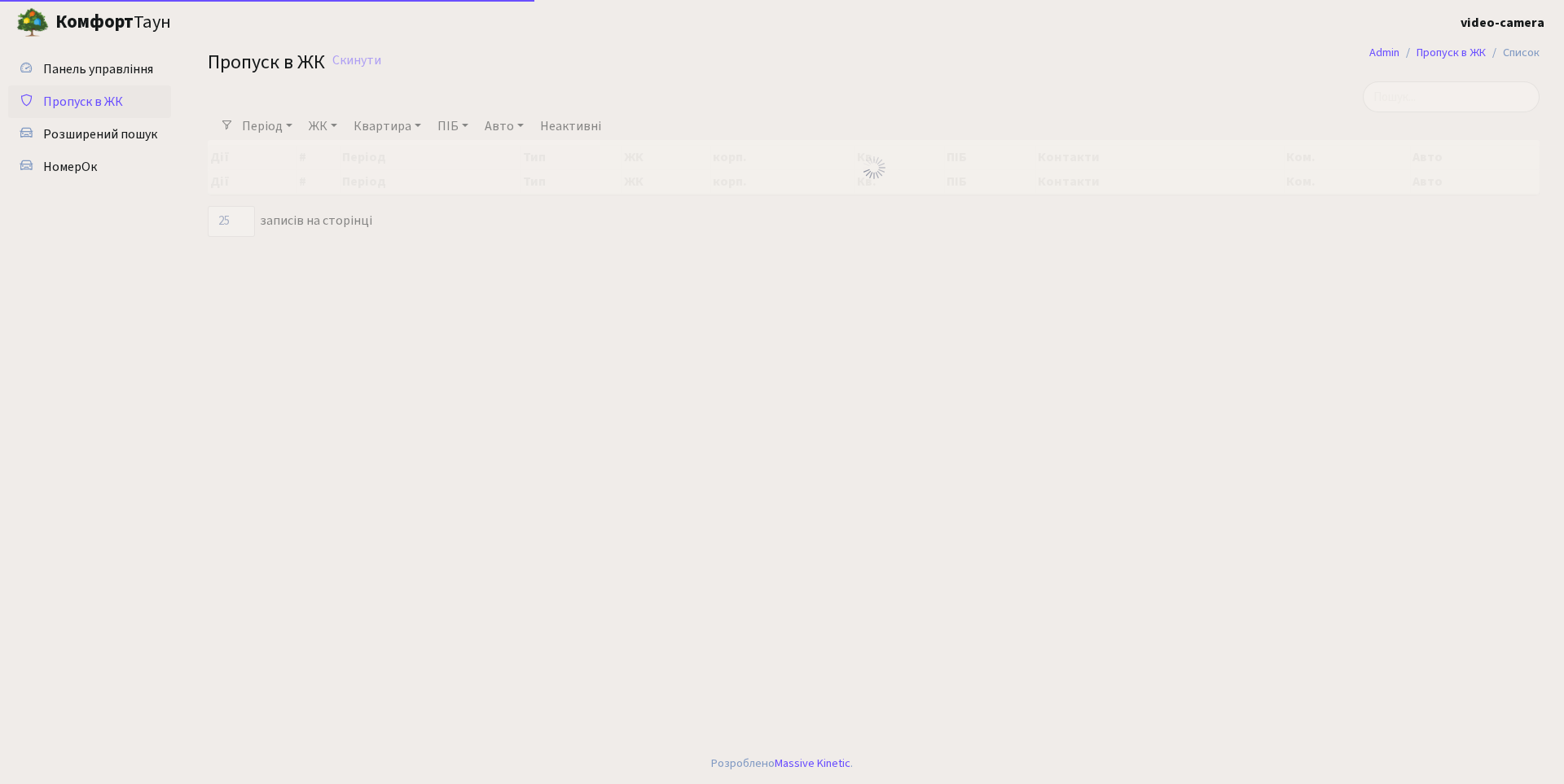
select select "25"
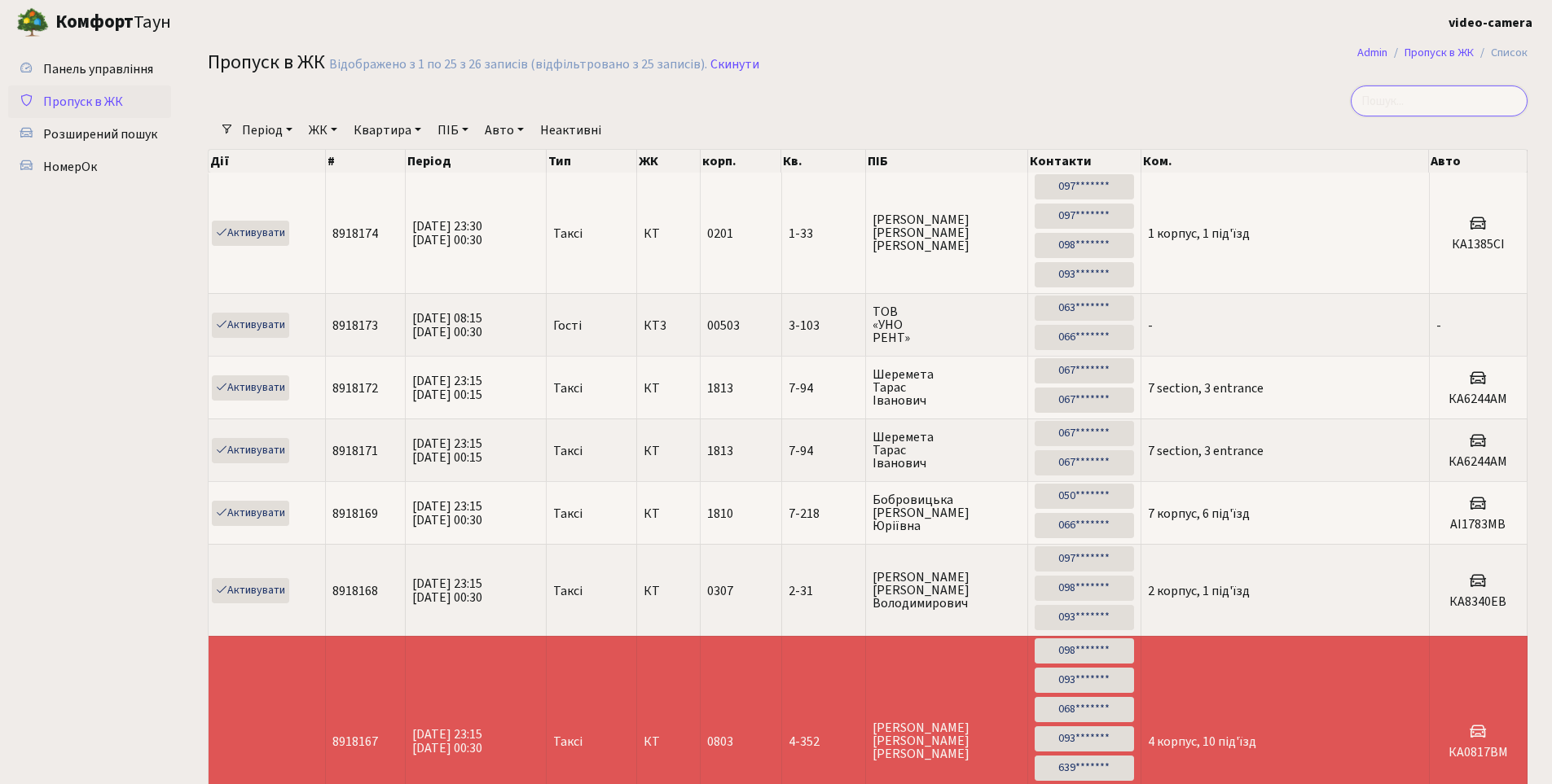
click at [1426, 114] on input "search" at bounding box center [1438, 101] width 177 height 31
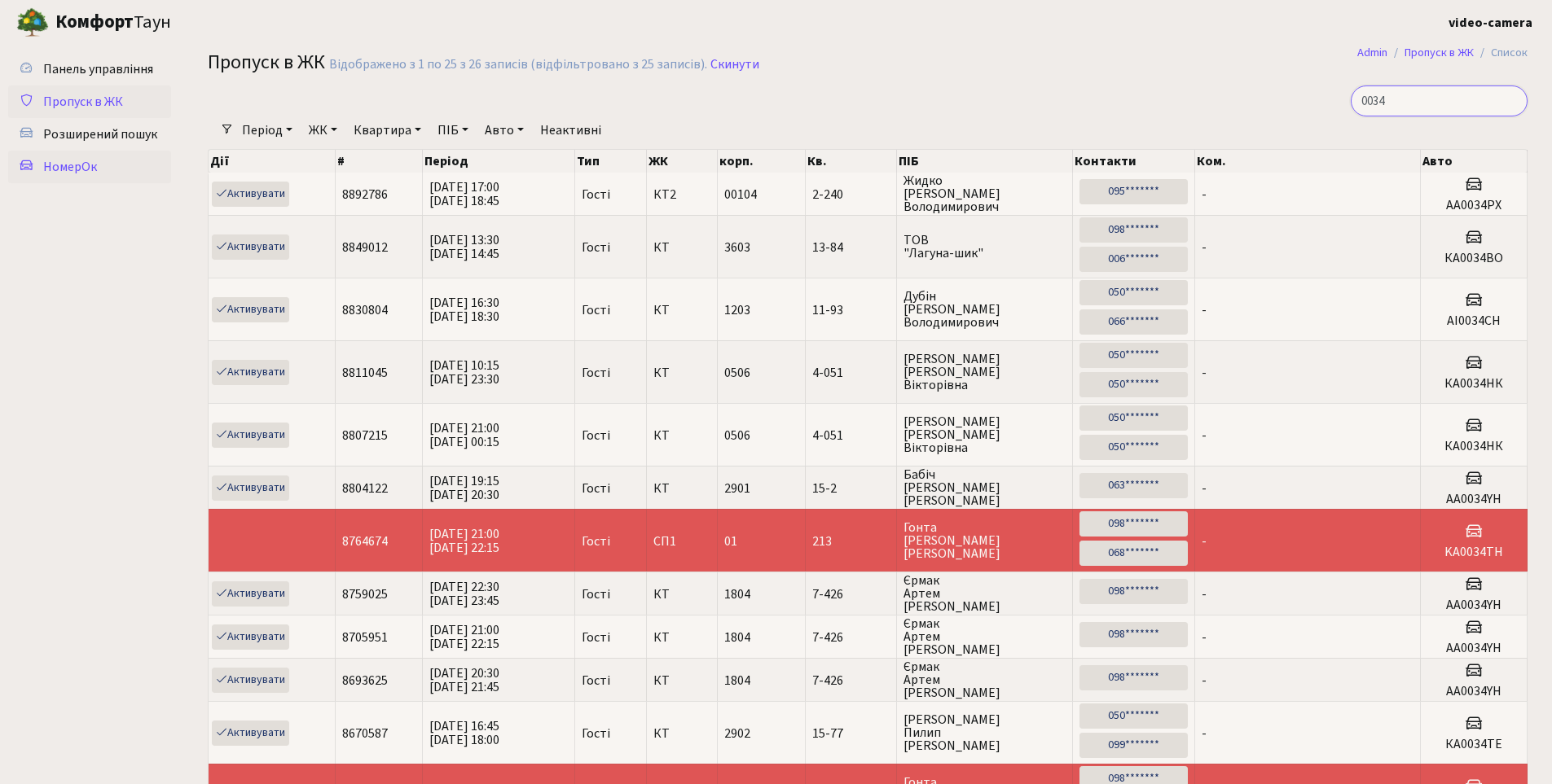
type input "0034"
click at [108, 176] on link "НомерОк" at bounding box center [90, 167] width 163 height 32
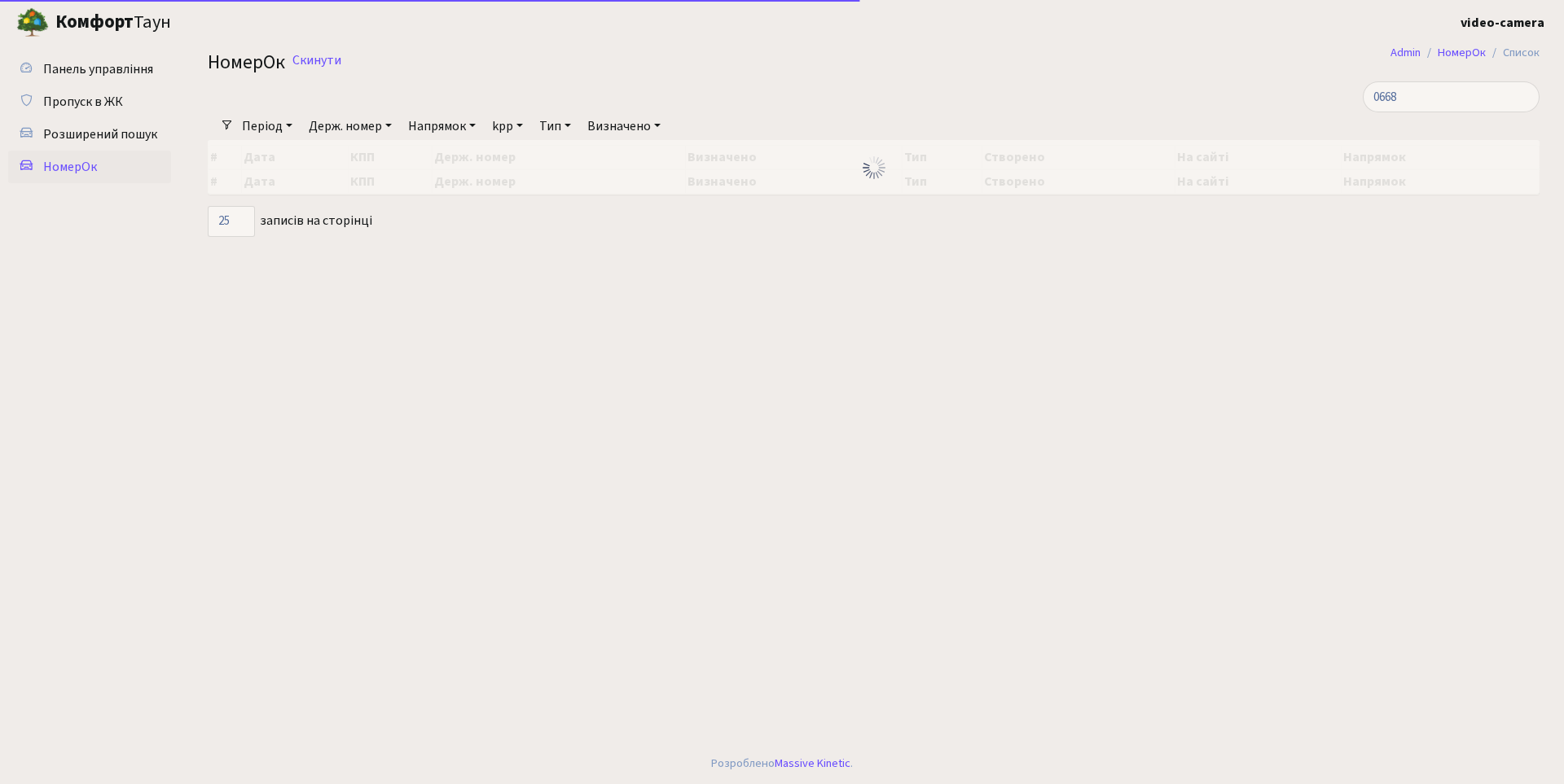
select select "25"
click at [1428, 97] on input "0668" at bounding box center [1450, 97] width 177 height 31
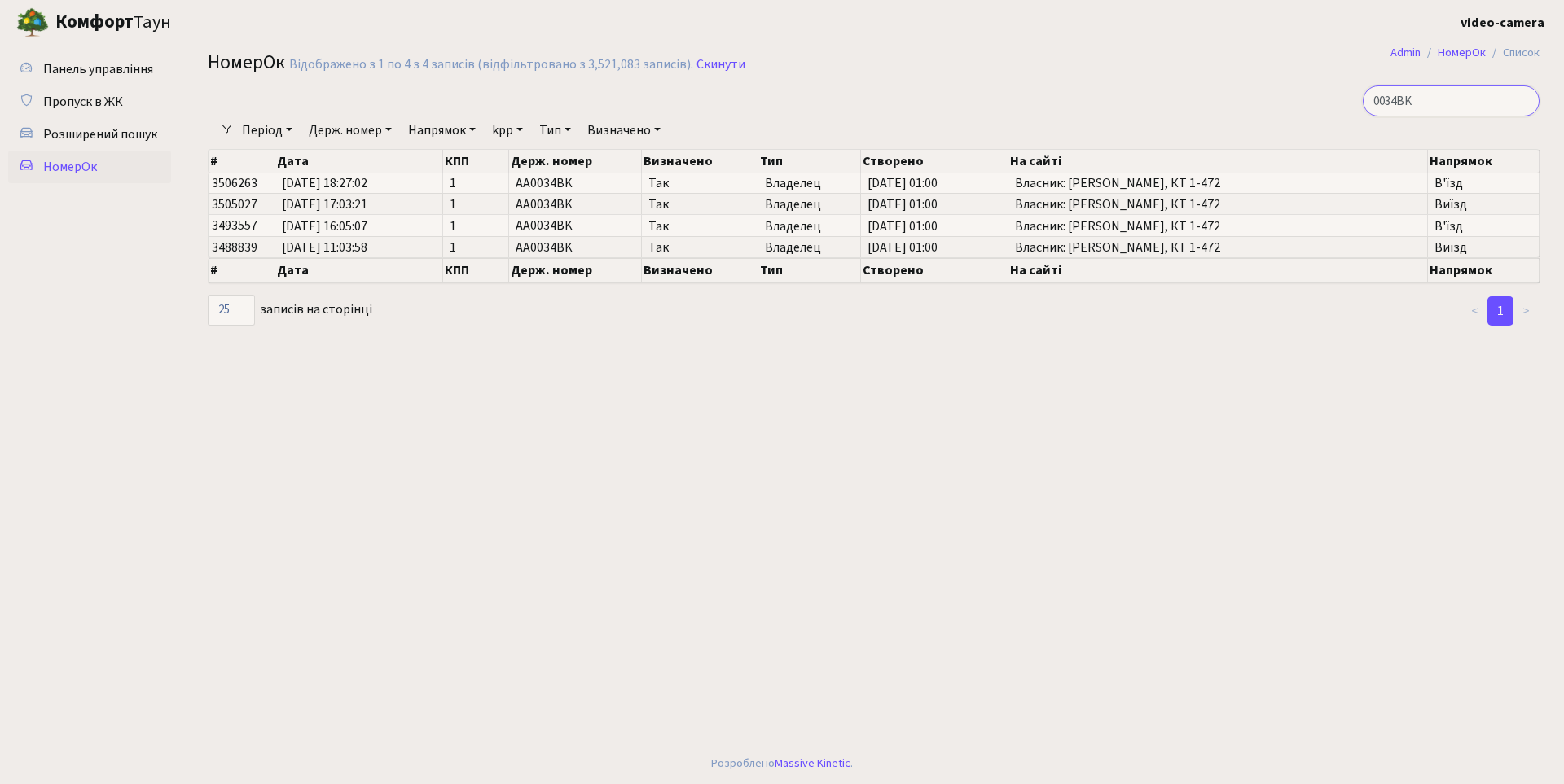
type input "0034BK"
click at [835, 450] on main "Admin НомерОк Список НомерОк Відображено з 1 по 4 з 4 записів (відфільтровано з…" at bounding box center [874, 394] width 1380 height 699
